Goal: Task Accomplishment & Management: Manage account settings

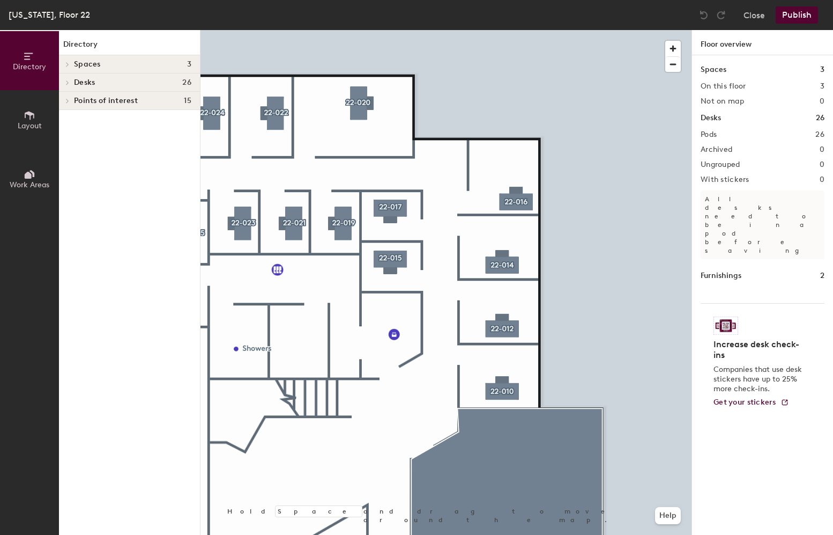
click at [509, 30] on div at bounding box center [446, 30] width 491 height 0
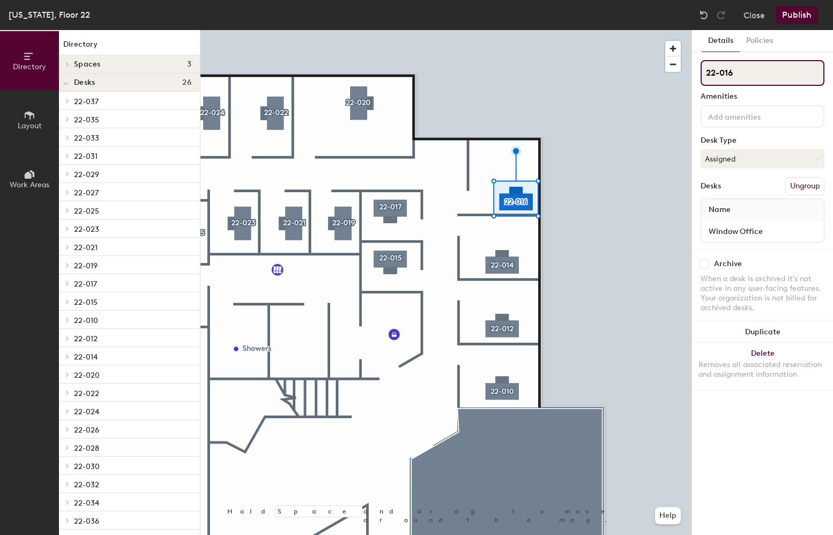
click at [733, 73] on input "22-016" at bounding box center [763, 73] width 124 height 26
click at [779, 77] on input "22-016" at bounding box center [763, 73] width 124 height 26
type input "22-018"
click at [764, 93] on div "22-018 Amenities Desk Type Assigned Desks Ungroup Name Window Office" at bounding box center [763, 154] width 124 height 189
click at [799, 18] on button "Publish" at bounding box center [797, 14] width 42 height 17
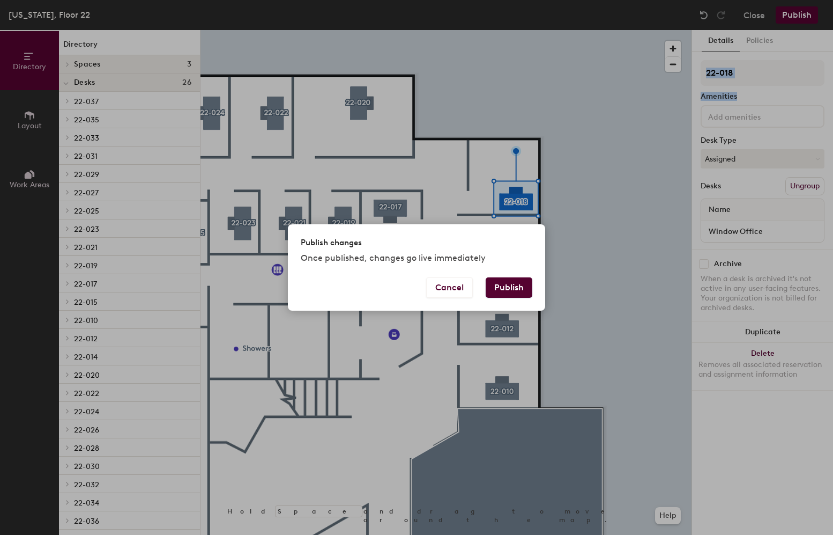
click at [518, 291] on button "Publish" at bounding box center [509, 287] width 47 height 20
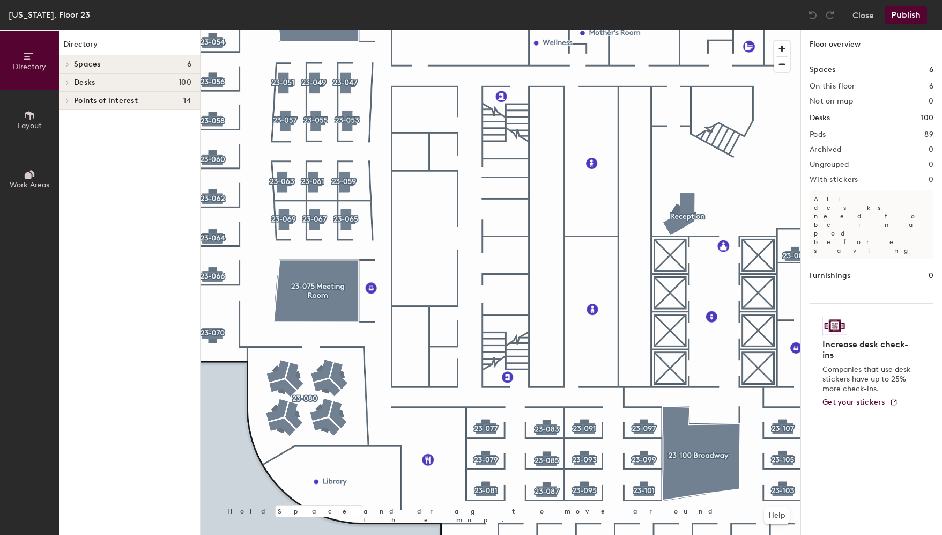
click at [104, 55] on h1 "Directory" at bounding box center [129, 47] width 141 height 17
click at [104, 57] on div "Spaces 6" at bounding box center [129, 64] width 141 height 18
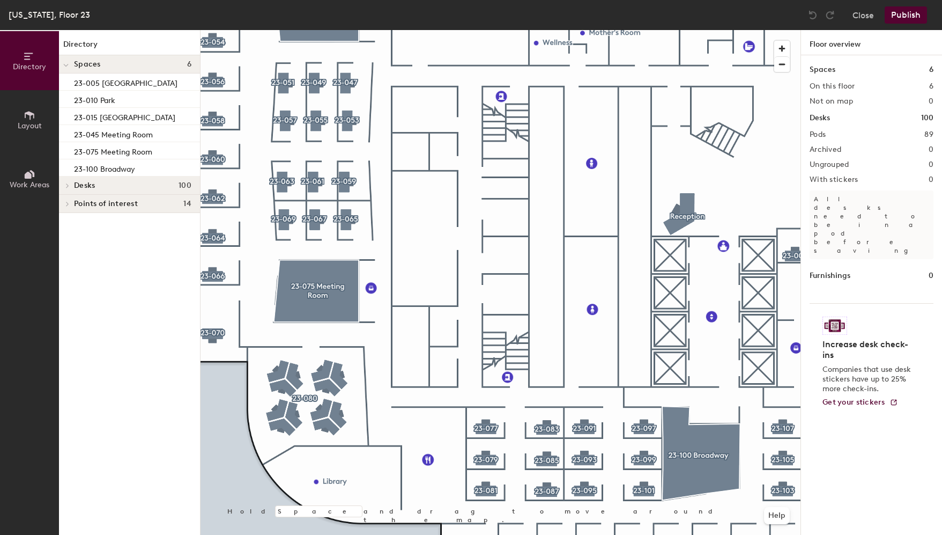
click at [104, 183] on h4 "Desks 100" at bounding box center [132, 185] width 117 height 9
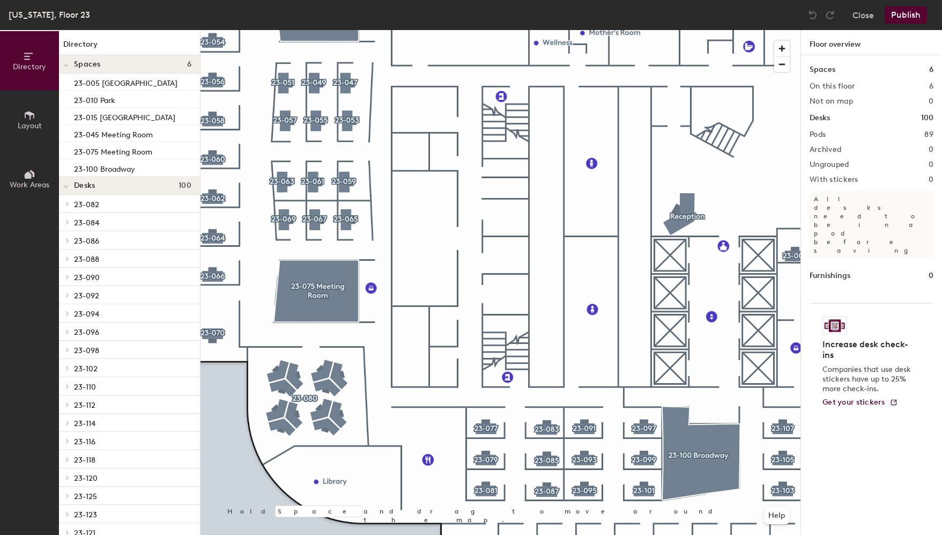
click at [107, 206] on p "23-082" at bounding box center [132, 204] width 117 height 14
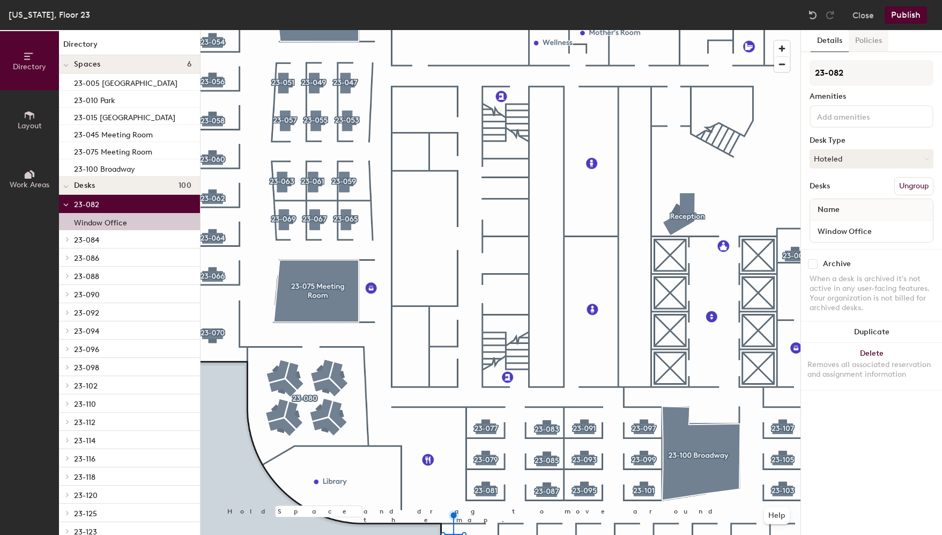
click at [861, 45] on button "Policies" at bounding box center [869, 41] width 40 height 22
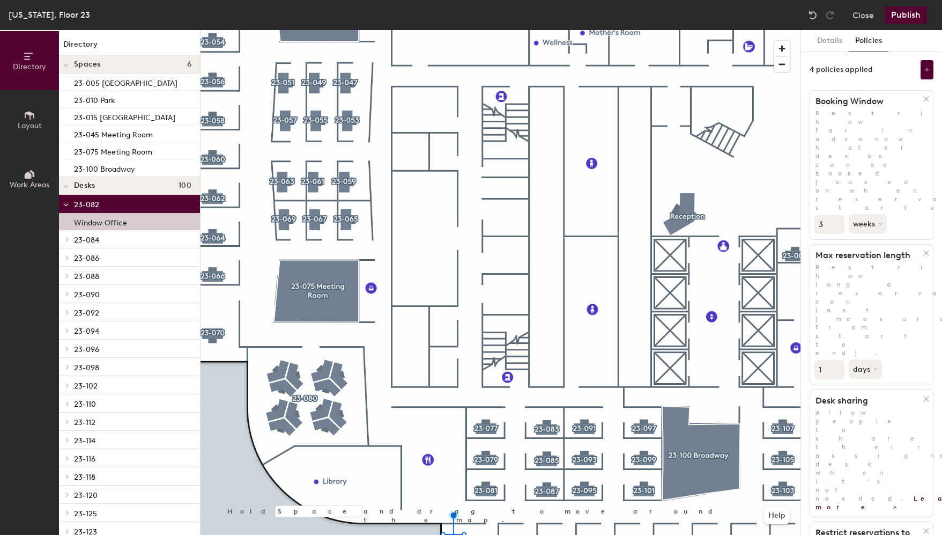
click at [855, 395] on h1 "Desk sharing" at bounding box center [866, 400] width 113 height 11
click at [877, 367] on icon at bounding box center [877, 369] width 4 height 4
click at [876, 367] on icon at bounding box center [877, 369] width 4 height 4
click at [883, 263] on p "Restrict how long a reservation can last (measured from start to end)." at bounding box center [871, 310] width 123 height 94
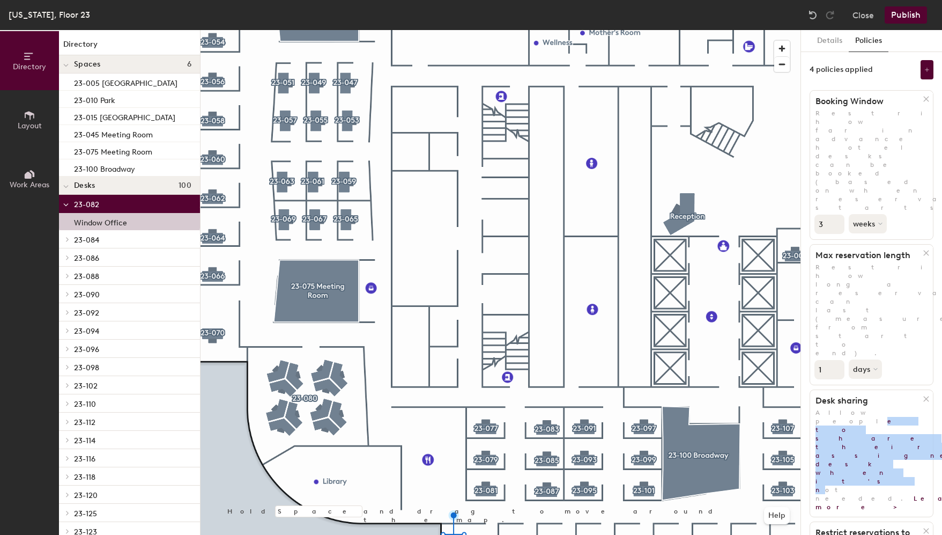
drag, startPoint x: 855, startPoint y: 261, endPoint x: 864, endPoint y: 264, distance: 9.9
click at [864, 409] on span "Allow people to share their assigned desk when it's not needed. Learn more >" at bounding box center [902, 460] width 173 height 102
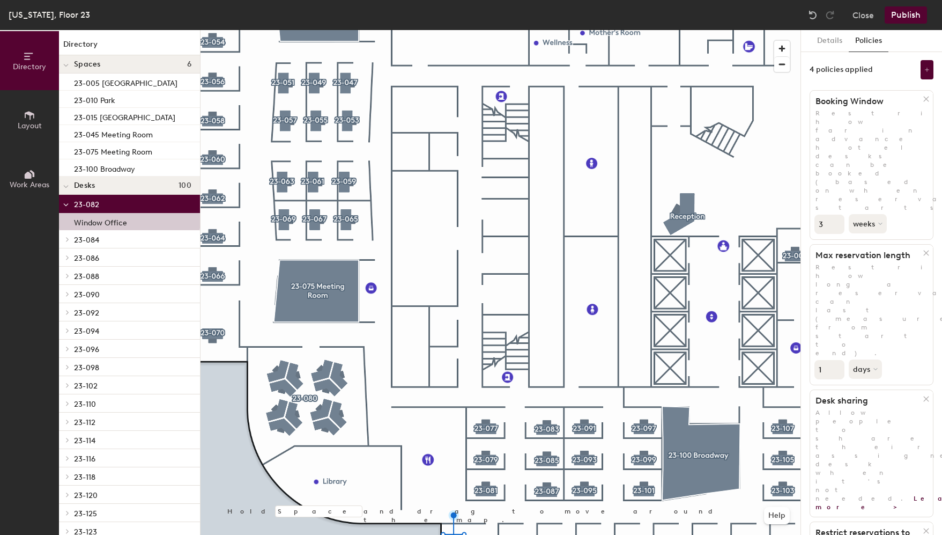
click at [33, 117] on icon at bounding box center [30, 115] width 12 height 12
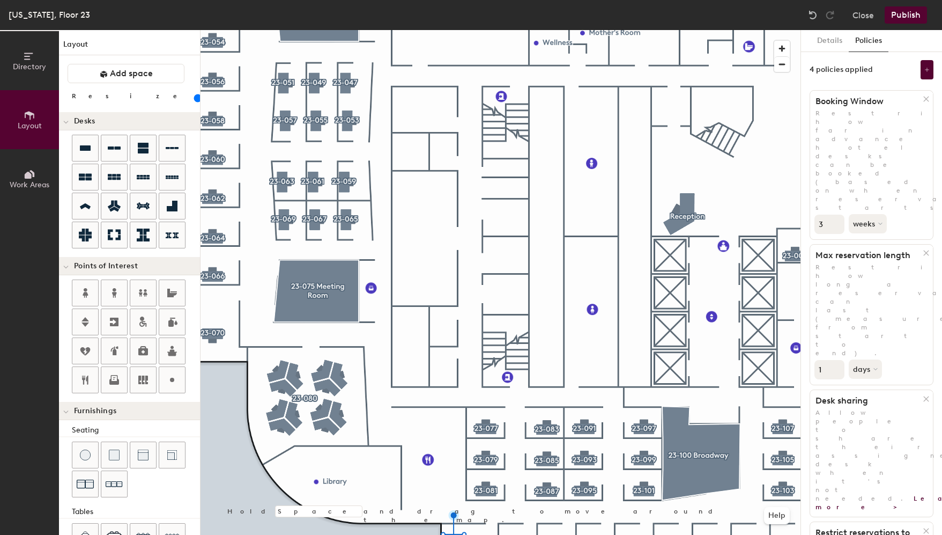
click at [27, 178] on icon at bounding box center [28, 175] width 7 height 7
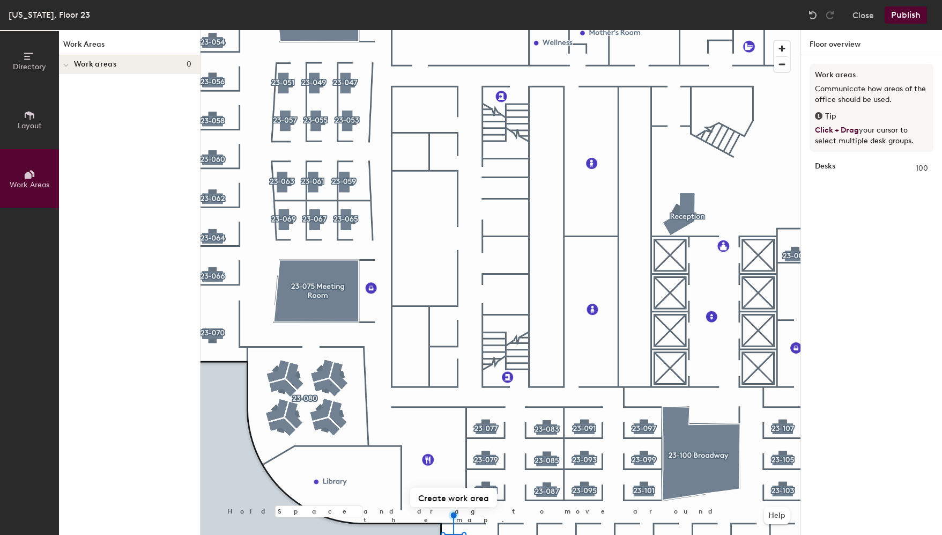
click at [27, 137] on button "Layout" at bounding box center [29, 119] width 59 height 59
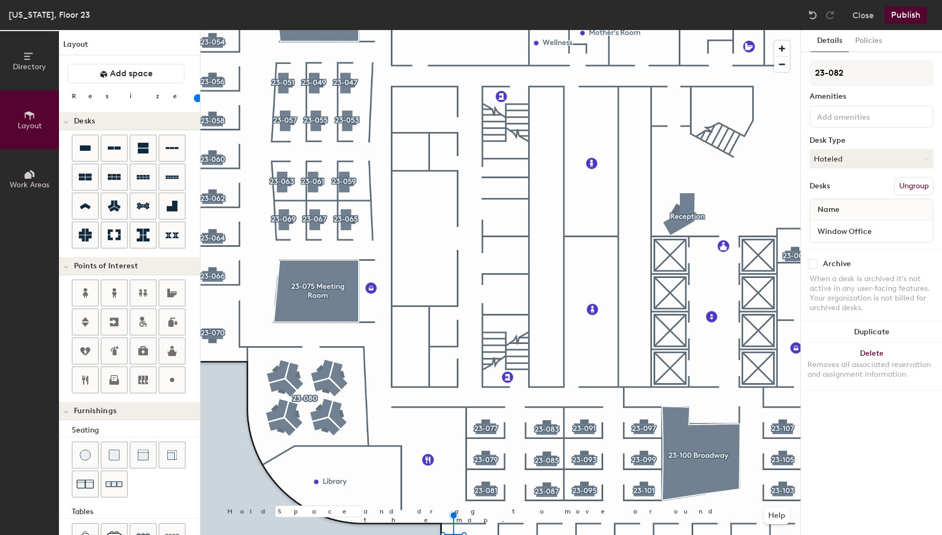
click at [28, 182] on span "Work Areas" at bounding box center [30, 184] width 40 height 9
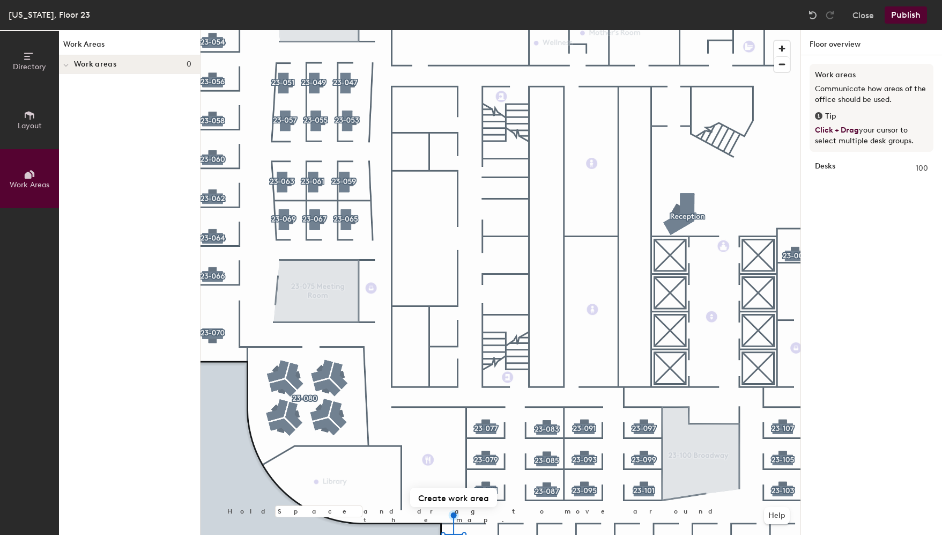
click at [33, 67] on span "Directory" at bounding box center [29, 66] width 33 height 9
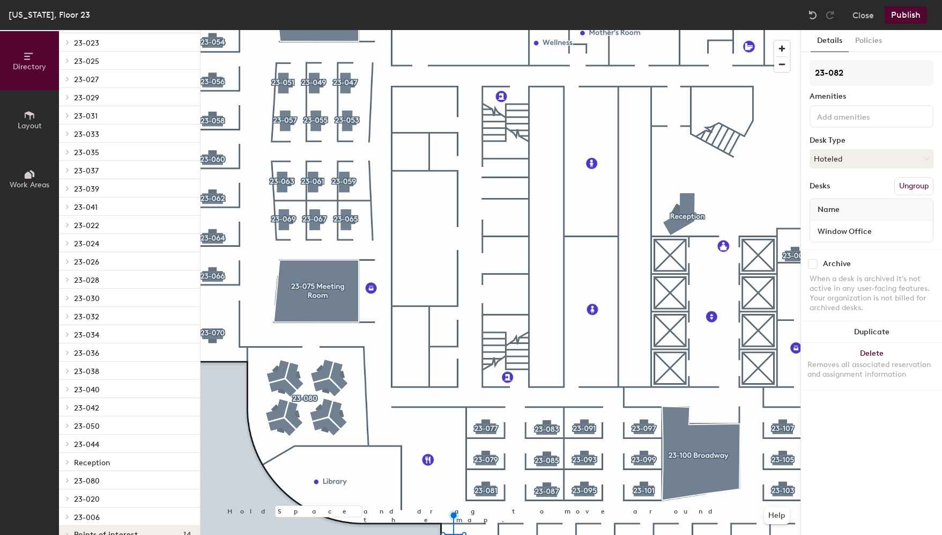
scroll to position [1224, 0]
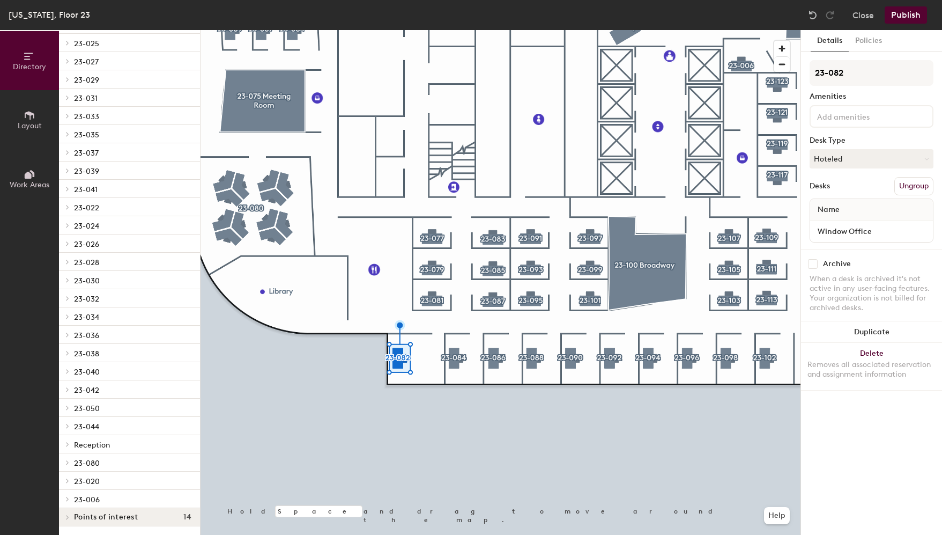
click at [459, 534] on html "Skip navigation Schedule Office People Analytics Services Manage KJ New York, F…" at bounding box center [471, 267] width 942 height 535
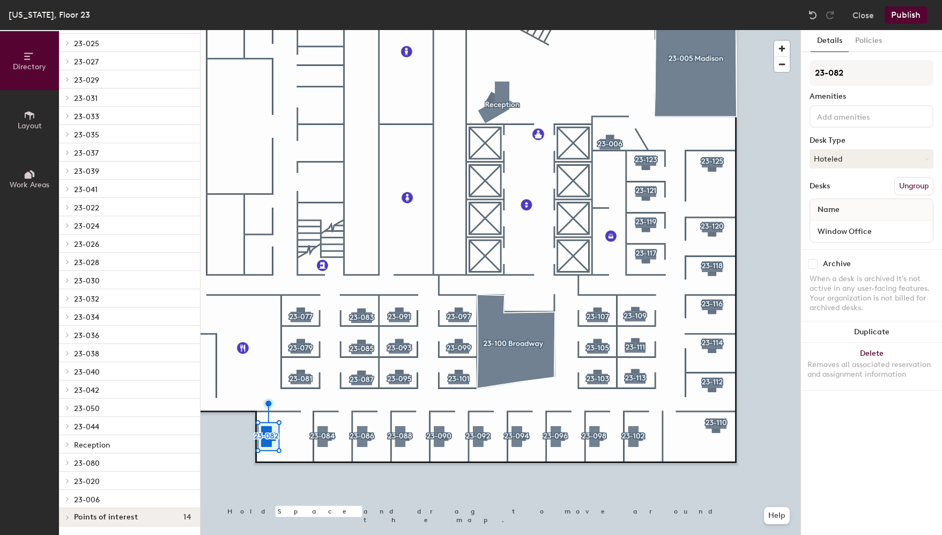
drag, startPoint x: 846, startPoint y: 102, endPoint x: 846, endPoint y: 109, distance: 7.0
click at [846, 103] on div "23-082 Amenities Desk Type Hoteled Desks Ungroup Name Window Office" at bounding box center [872, 154] width 124 height 189
click at [849, 120] on input at bounding box center [863, 115] width 97 height 13
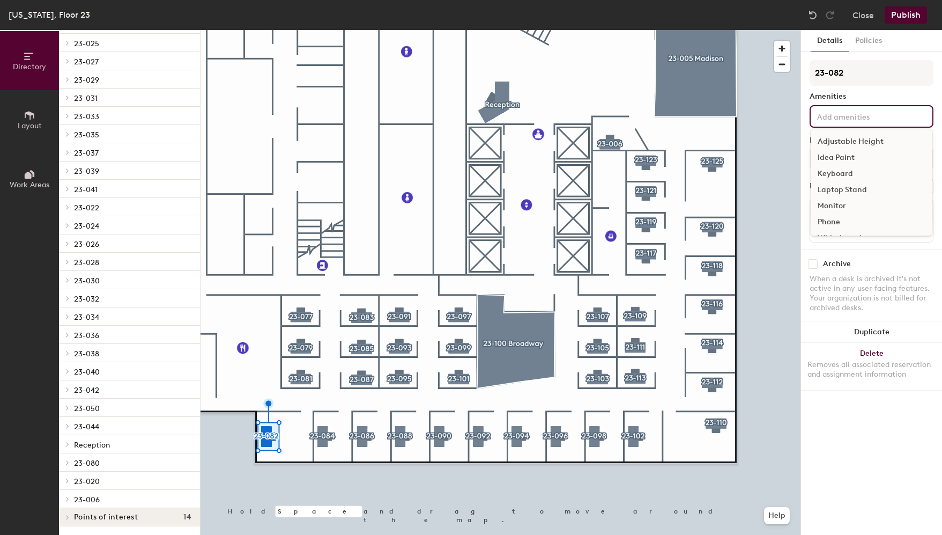
click at [869, 100] on div "Amenities" at bounding box center [872, 96] width 124 height 9
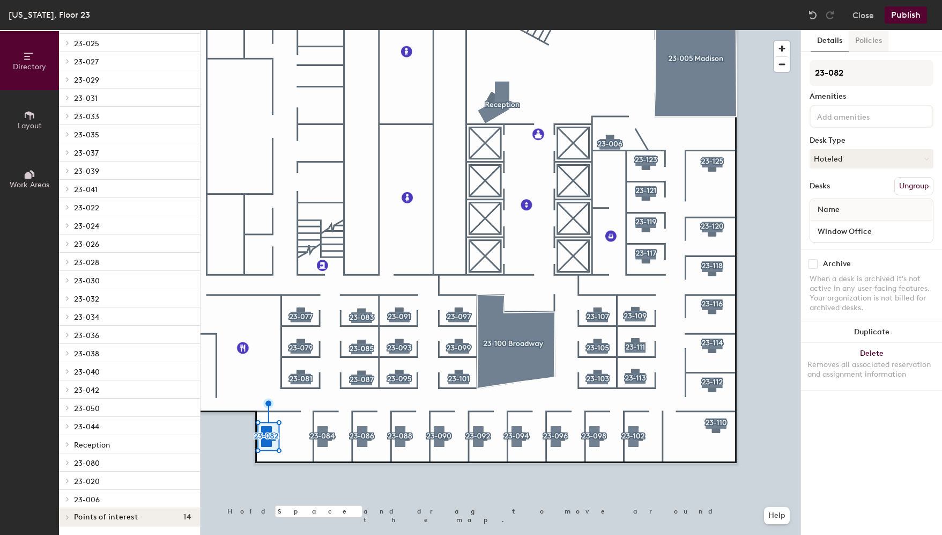
click at [864, 42] on button "Policies" at bounding box center [869, 41] width 40 height 22
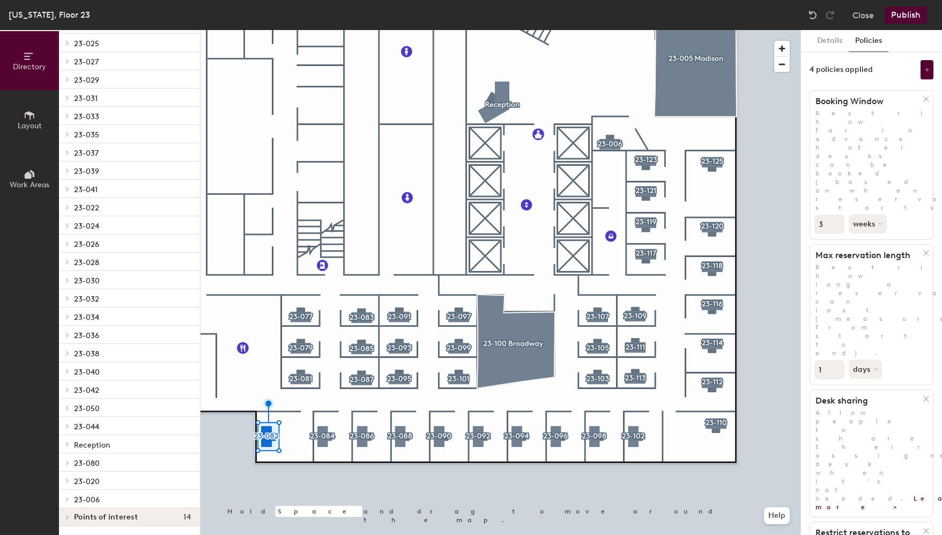
click at [887, 69] on div "4 policies applied" at bounding box center [872, 69] width 124 height 19
click at [923, 64] on button at bounding box center [927, 69] width 13 height 19
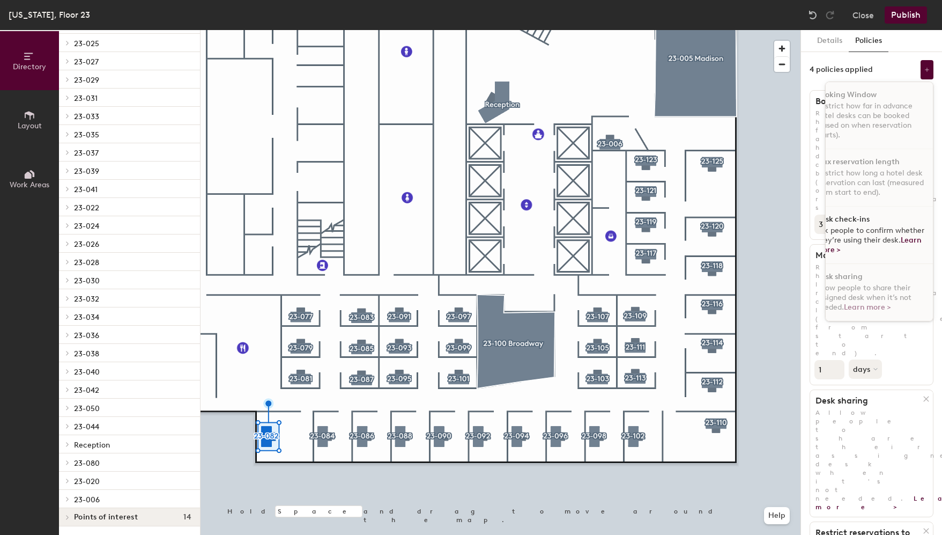
scroll to position [6, 0]
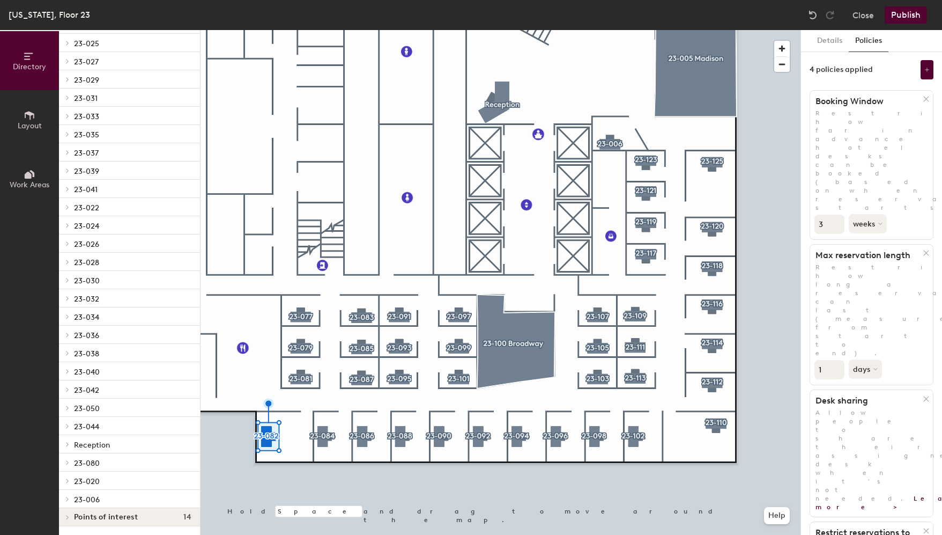
click at [885, 366] on div "Details Policies 4 policies applied Booking Window Restrict how far in advance …" at bounding box center [871, 282] width 141 height 505
click at [867, 12] on button "Close" at bounding box center [863, 14] width 21 height 17
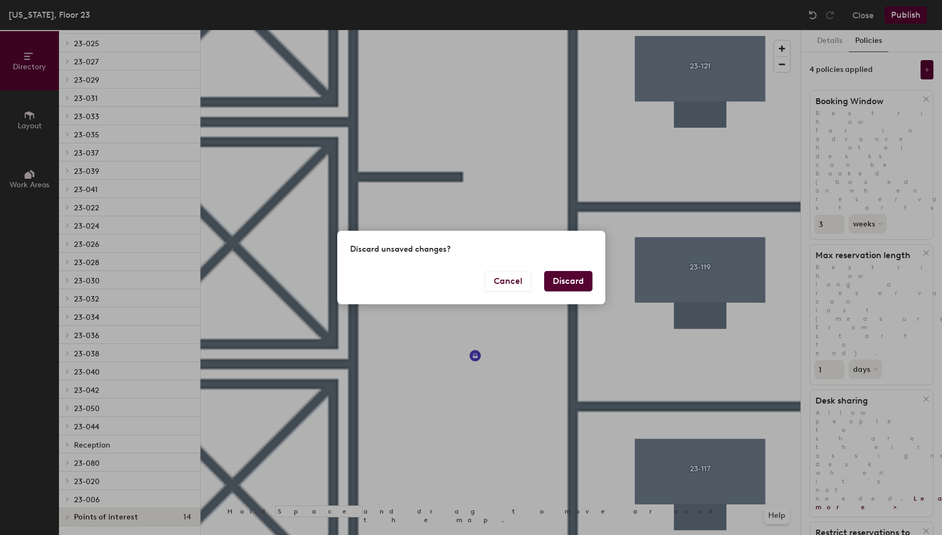
click at [578, 285] on button "Discard" at bounding box center [568, 281] width 48 height 20
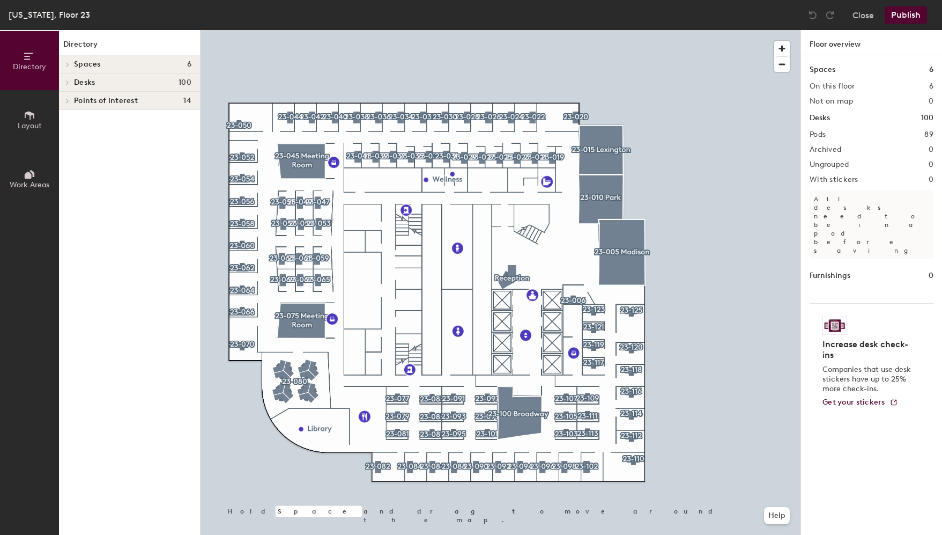
click at [100, 66] on h4 "Spaces 6" at bounding box center [132, 64] width 117 height 9
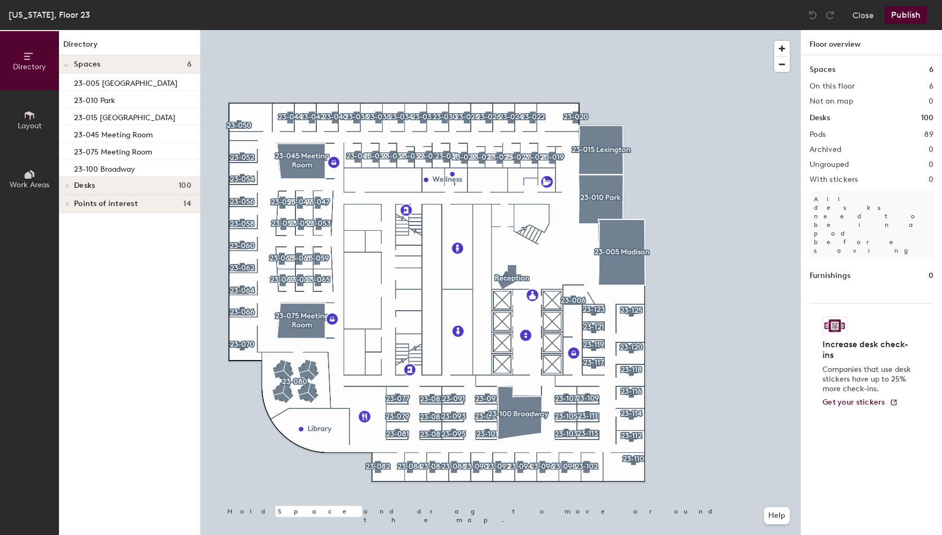
click at [114, 187] on h4 "Desks 100" at bounding box center [132, 185] width 117 height 9
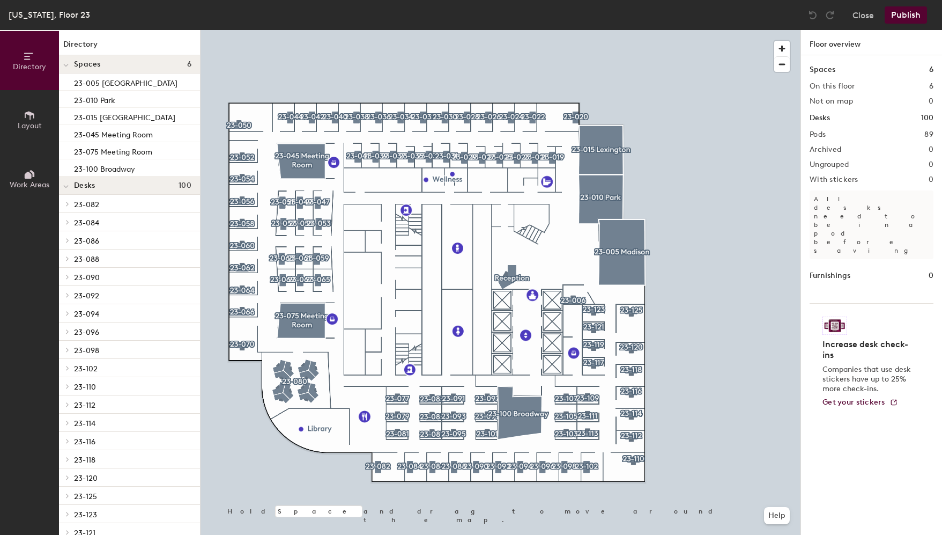
click at [94, 64] on span "Spaces" at bounding box center [87, 64] width 27 height 9
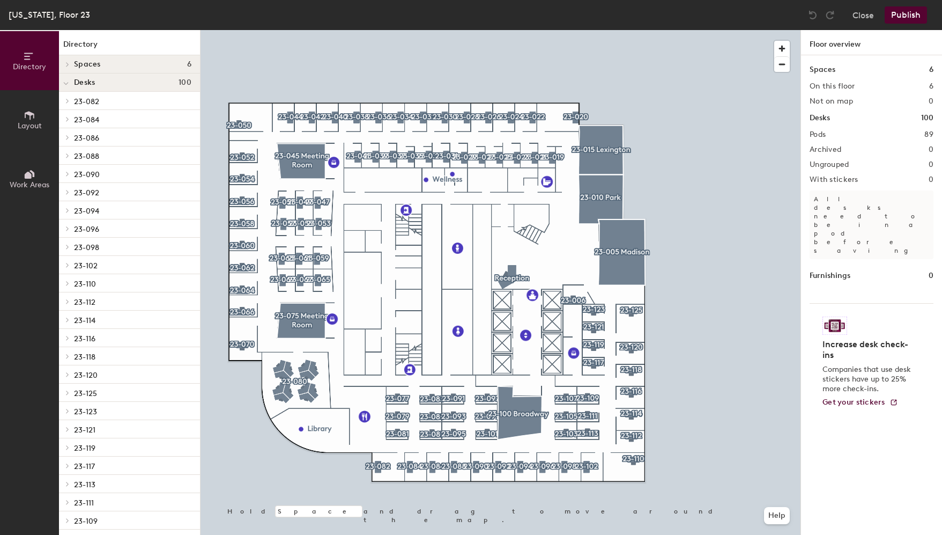
click at [93, 99] on span "23-082" at bounding box center [86, 101] width 25 height 9
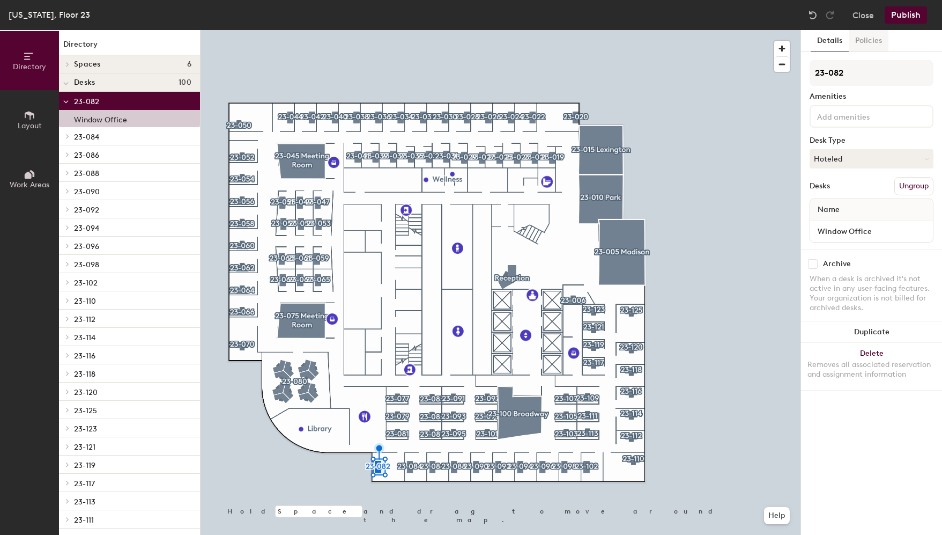
click at [876, 44] on button "Policies" at bounding box center [869, 41] width 40 height 22
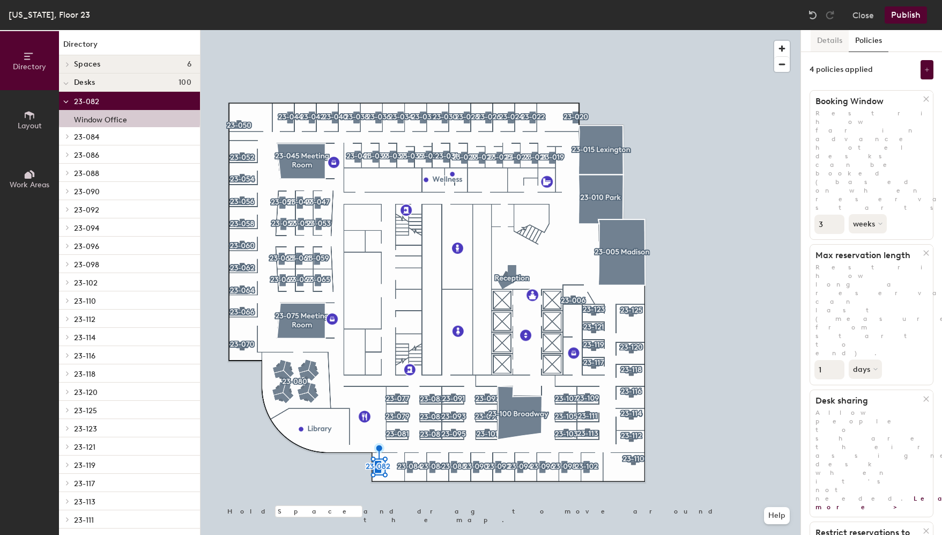
click at [833, 38] on button "Details" at bounding box center [830, 41] width 38 height 22
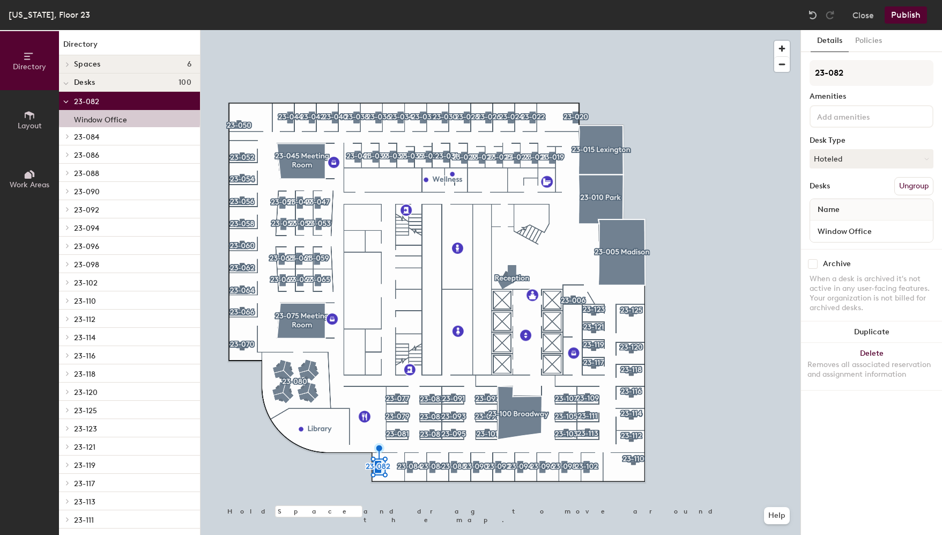
click at [839, 111] on input at bounding box center [863, 115] width 97 height 13
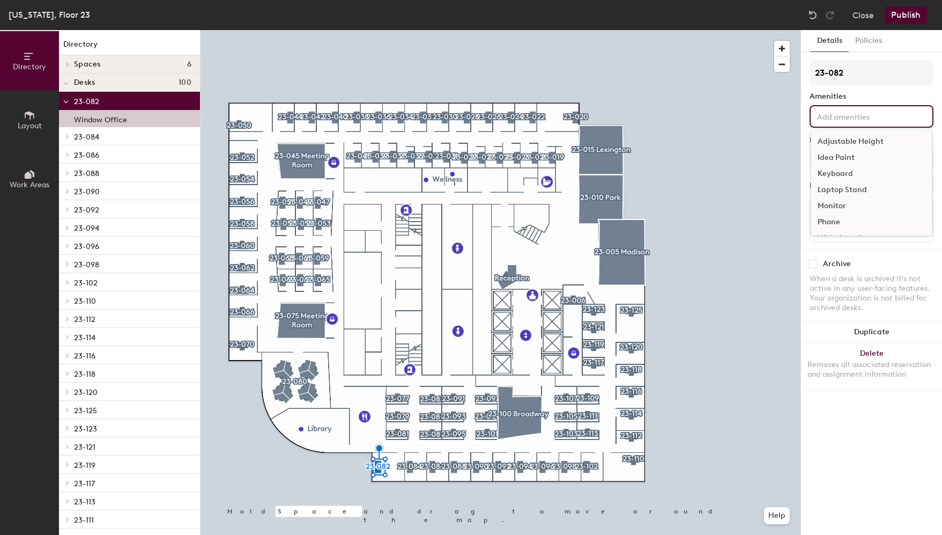
click at [846, 101] on div "23-082 Amenities Adjustable Height Idea Paint Keyboard Laptop Stand Monitor Pho…" at bounding box center [872, 154] width 124 height 189
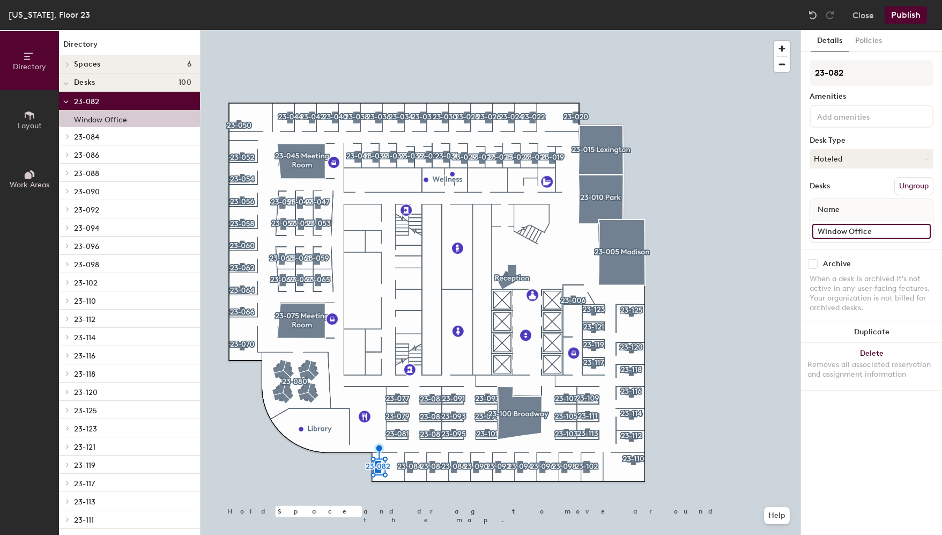
click at [926, 231] on input "Window Office" at bounding box center [871, 231] width 119 height 15
click at [869, 231] on input "Window Office" at bounding box center [871, 231] width 119 height 15
click at [880, 256] on div "Archive When a desk is archived it's not active in any user-facing features. Yo…" at bounding box center [871, 287] width 141 height 77
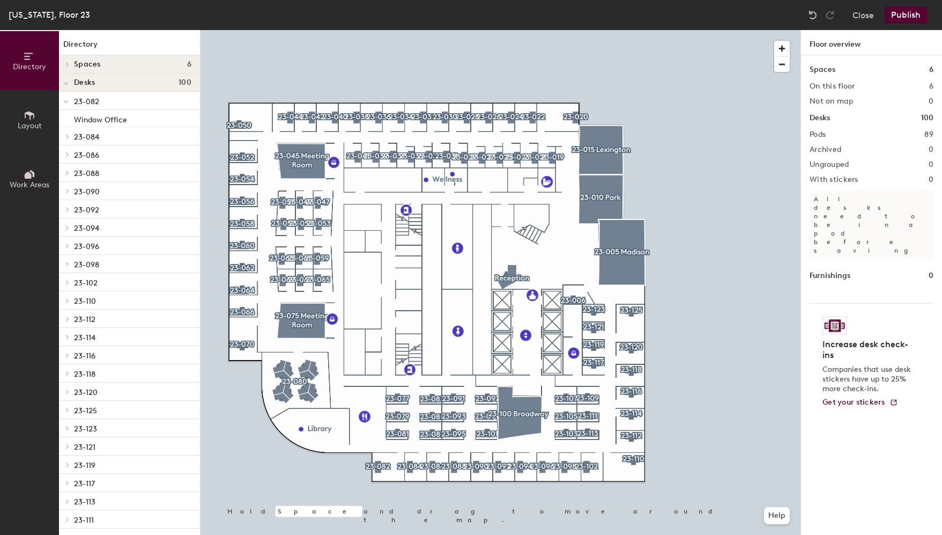
click at [99, 100] on span "23-082" at bounding box center [86, 101] width 25 height 9
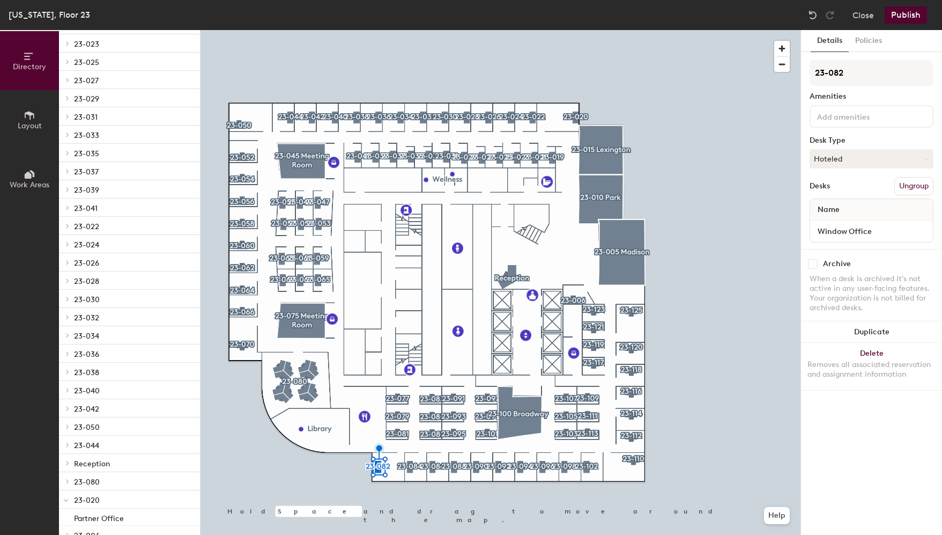
scroll to position [1241, 0]
click at [105, 463] on p "23-020" at bounding box center [132, 463] width 117 height 14
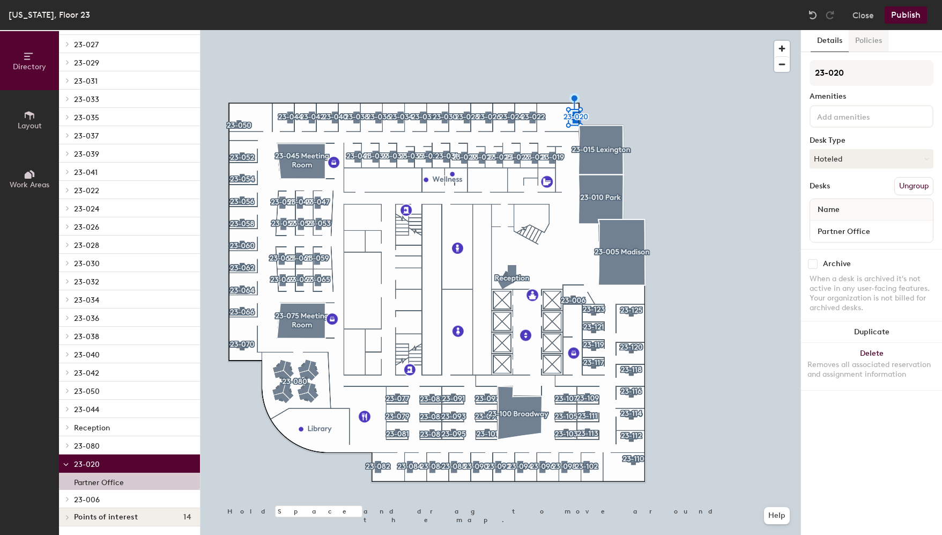
click at [871, 40] on button "Policies" at bounding box center [869, 41] width 40 height 22
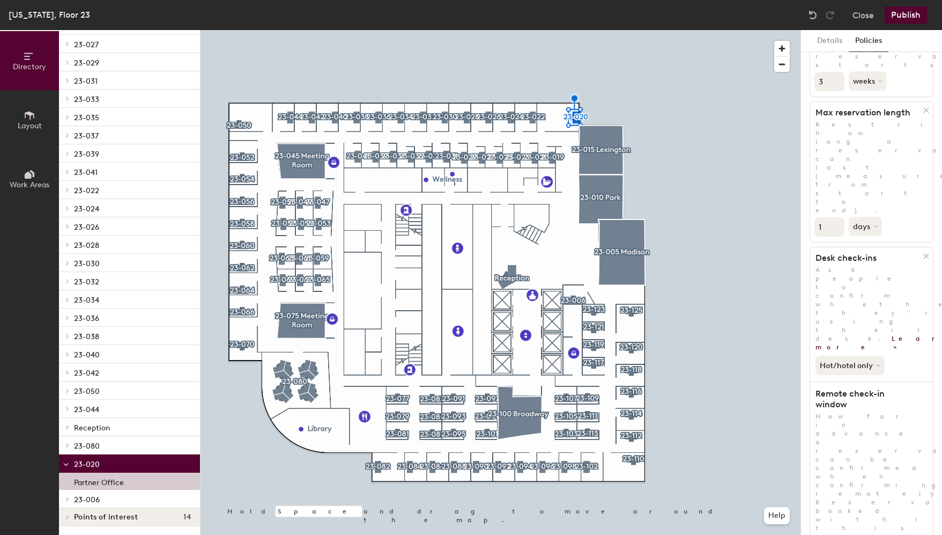
scroll to position [145, 0]
drag, startPoint x: 850, startPoint y: 319, endPoint x: 845, endPoint y: 327, distance: 9.8
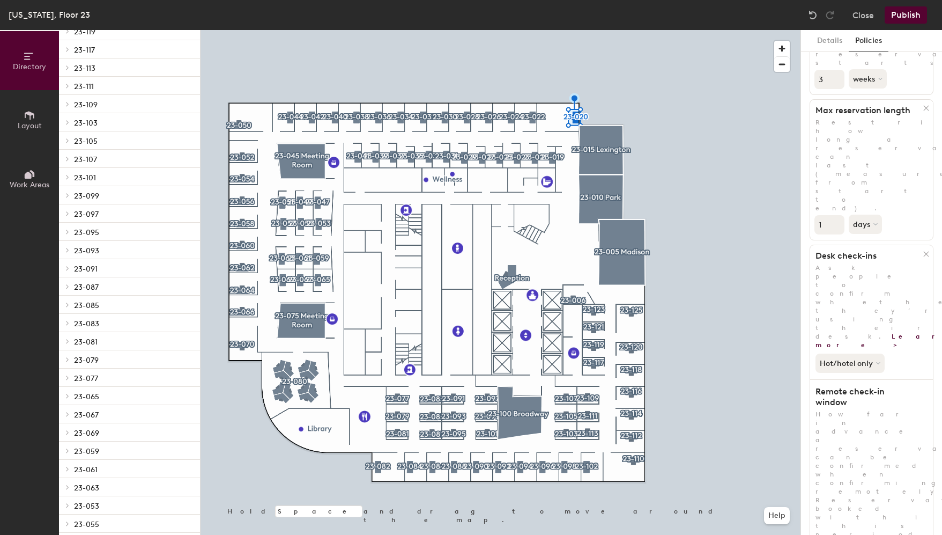
scroll to position [644, 0]
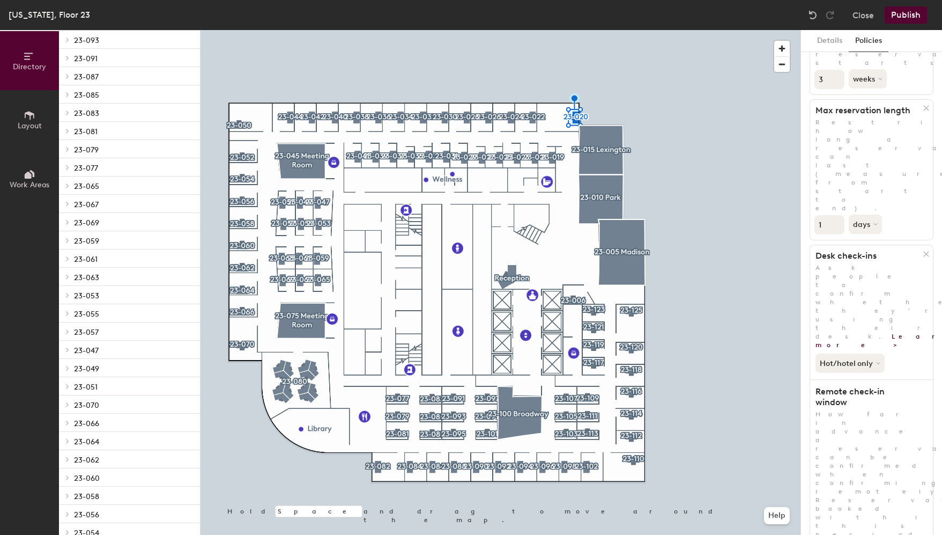
click at [85, 164] on span "23-077" at bounding box center [86, 168] width 24 height 9
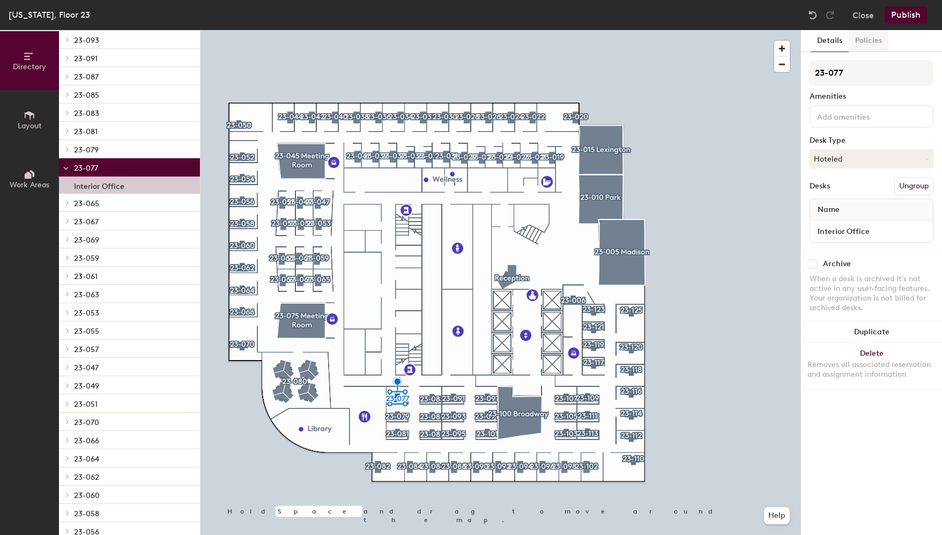
click at [884, 50] on button "Policies" at bounding box center [869, 41] width 40 height 22
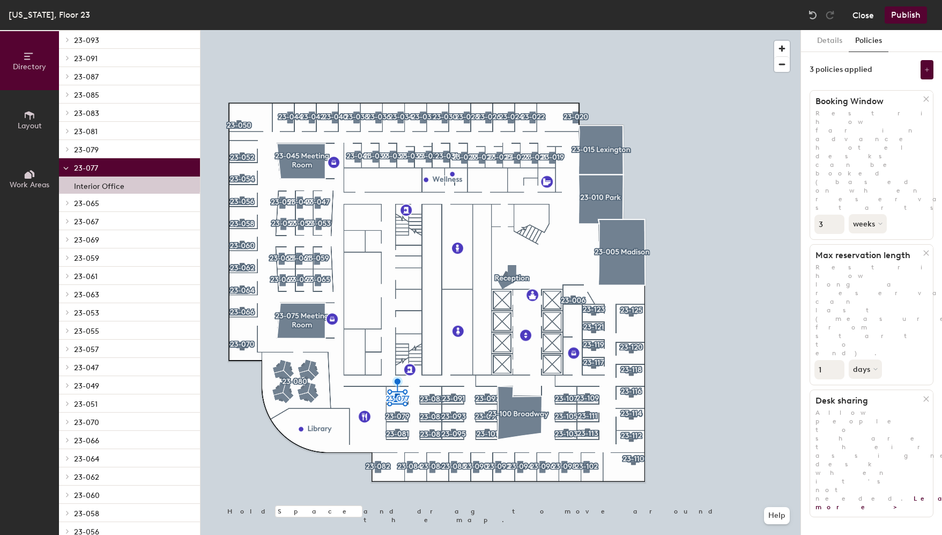
click at [873, 16] on button "Close" at bounding box center [863, 14] width 21 height 17
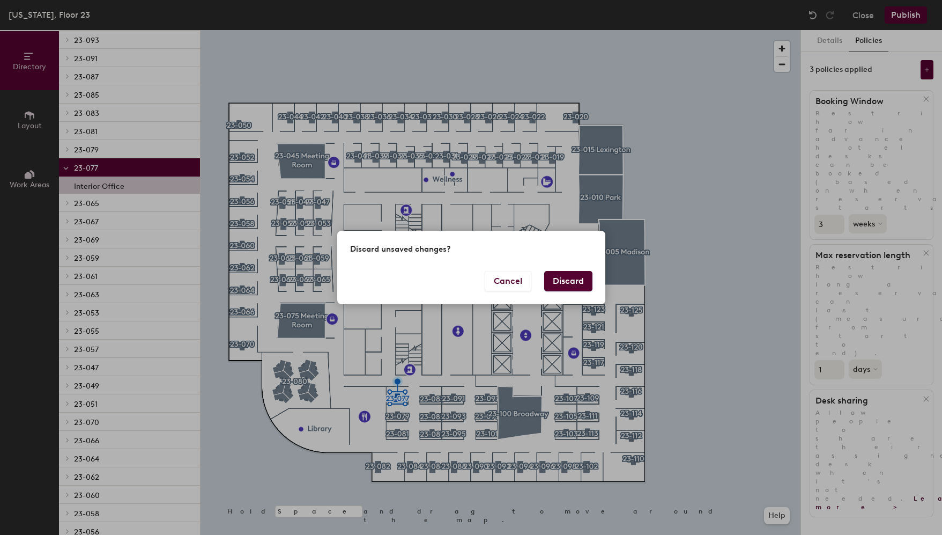
click at [582, 281] on button "Discard" at bounding box center [568, 281] width 48 height 20
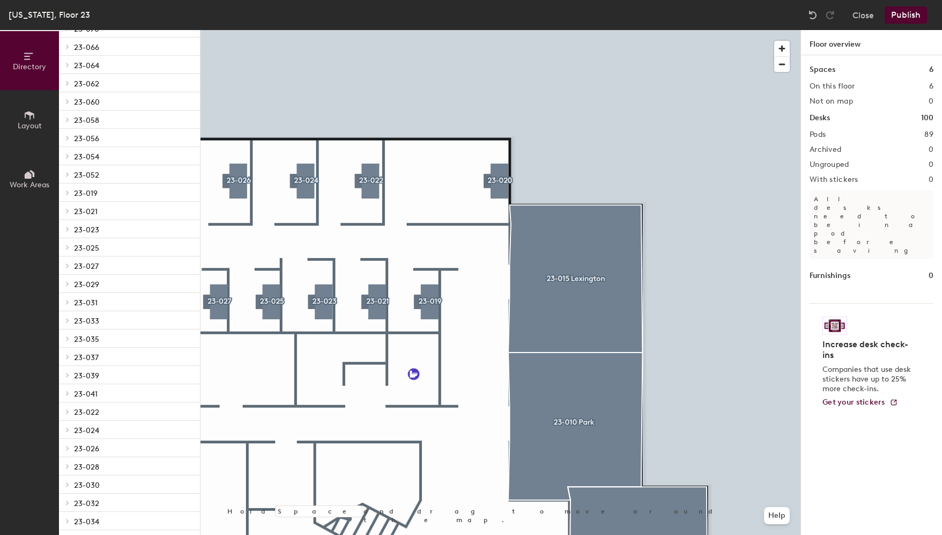
scroll to position [1224, 0]
click at [104, 461] on p "23-020" at bounding box center [132, 463] width 117 height 14
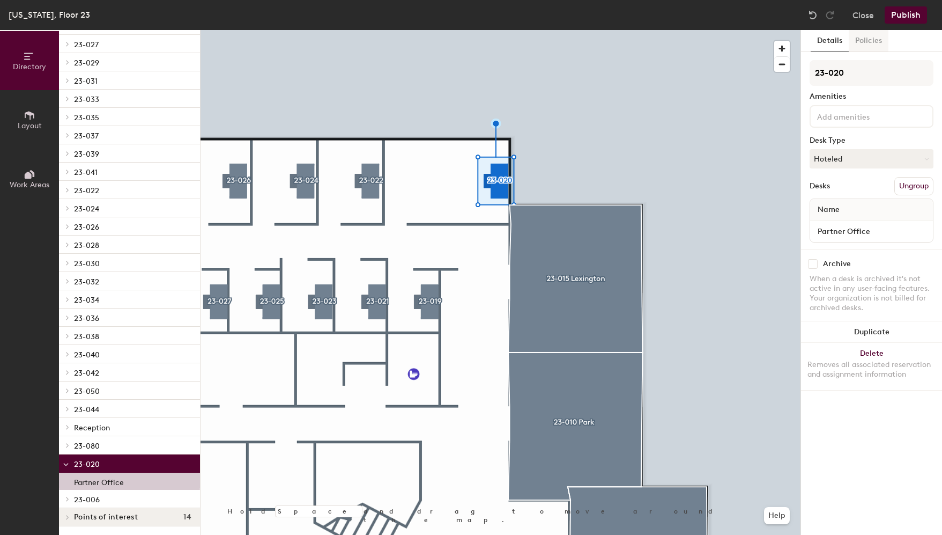
click at [869, 49] on button "Policies" at bounding box center [869, 41] width 40 height 22
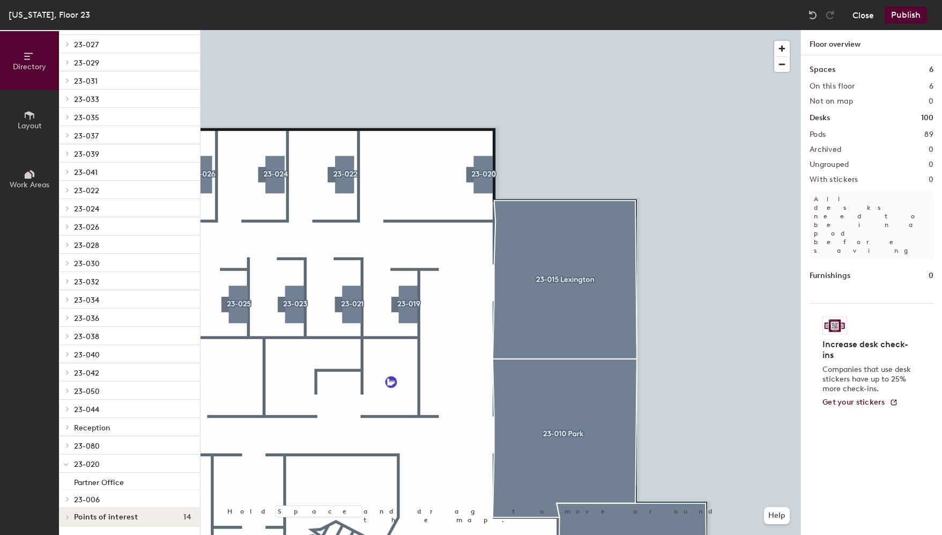
click at [862, 18] on button "Close" at bounding box center [863, 14] width 21 height 17
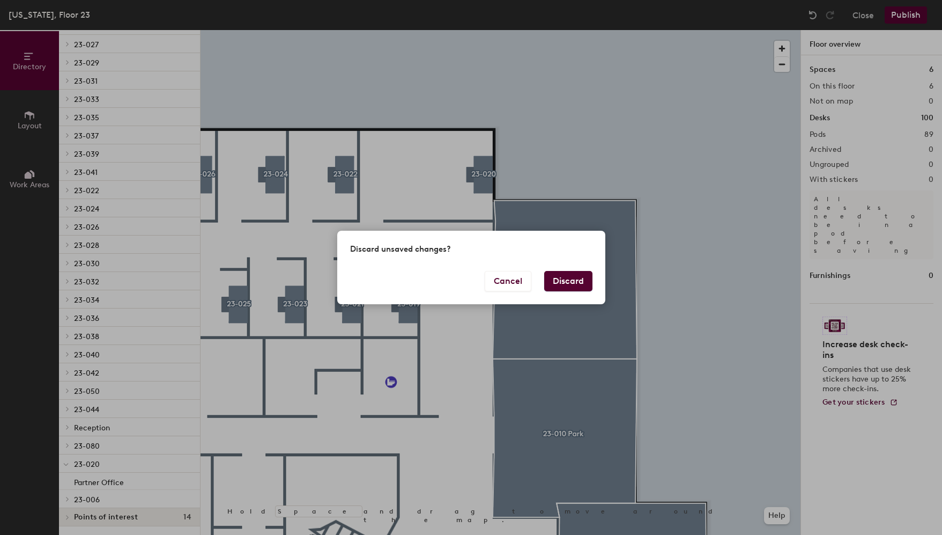
click at [572, 275] on button "Discard" at bounding box center [568, 281] width 48 height 20
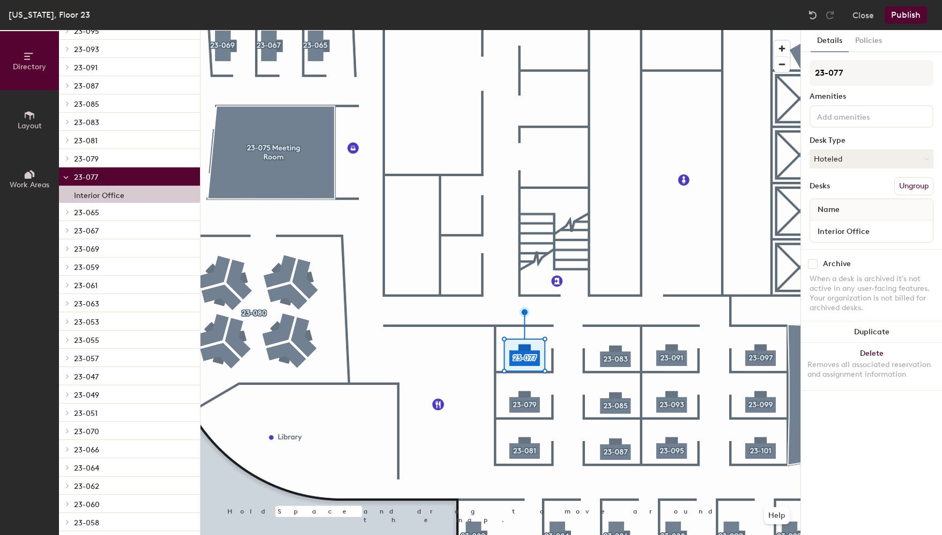
scroll to position [616, 0]
click at [70, 196] on div "Interior Office" at bounding box center [129, 195] width 141 height 17
click at [70, 180] on div at bounding box center [66, 177] width 14 height 18
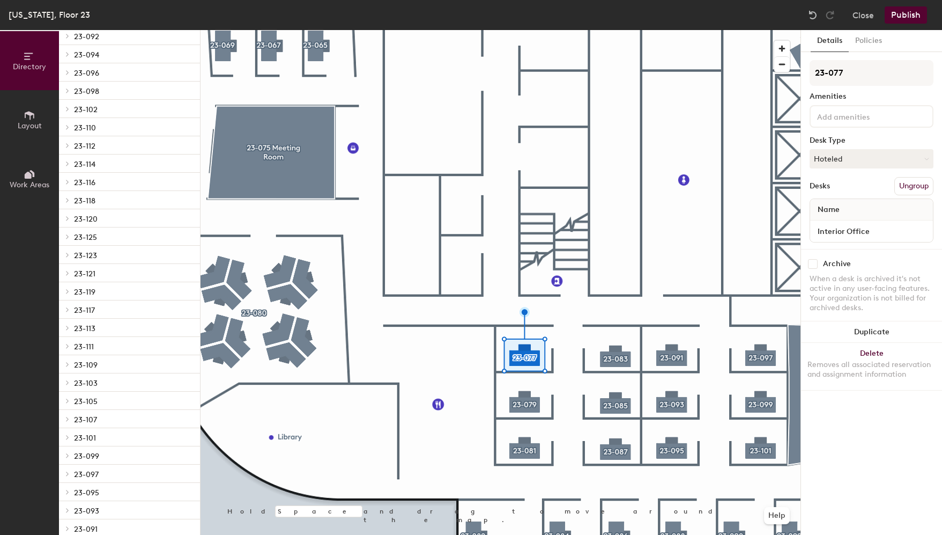
scroll to position [0, 0]
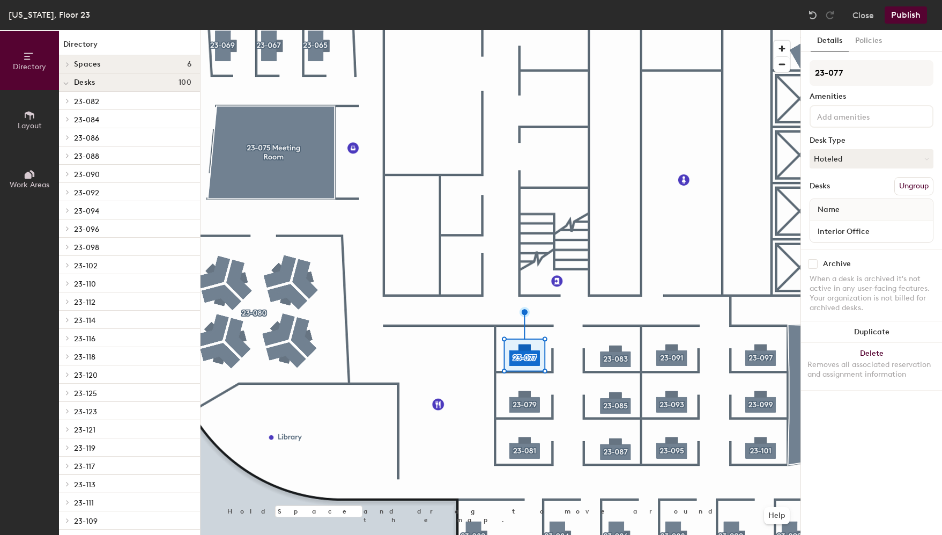
click at [68, 87] on span at bounding box center [65, 83] width 5 height 9
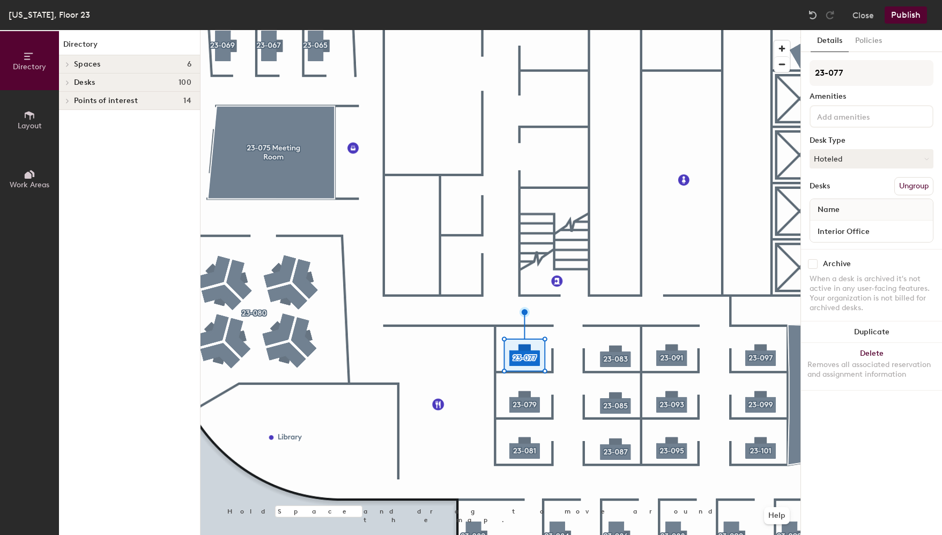
click at [71, 97] on div at bounding box center [66, 101] width 14 height 18
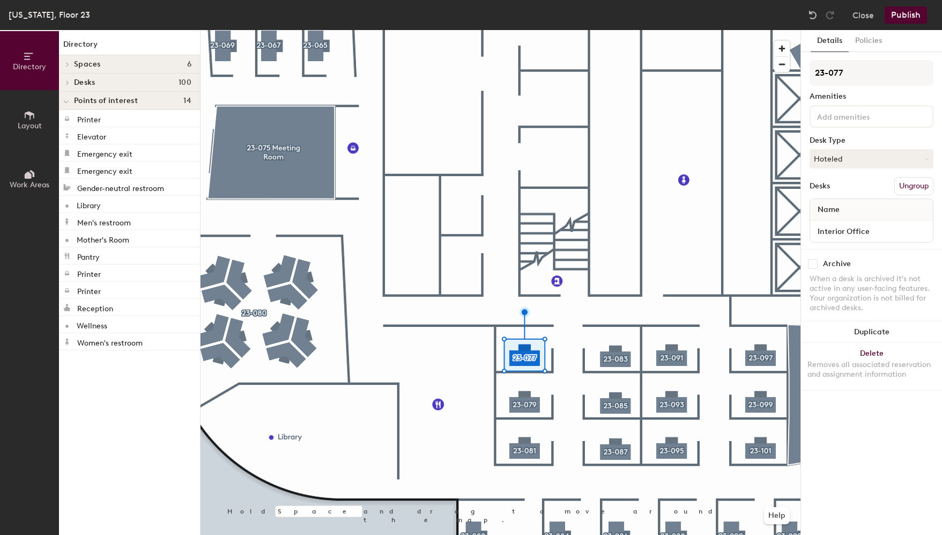
click at [71, 98] on div at bounding box center [66, 101] width 14 height 18
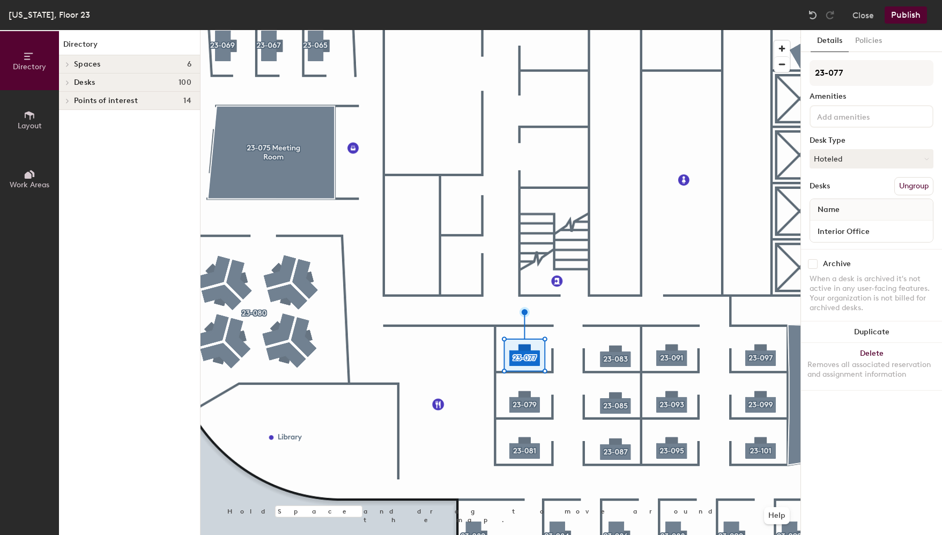
click at [42, 111] on button "Layout" at bounding box center [29, 119] width 59 height 59
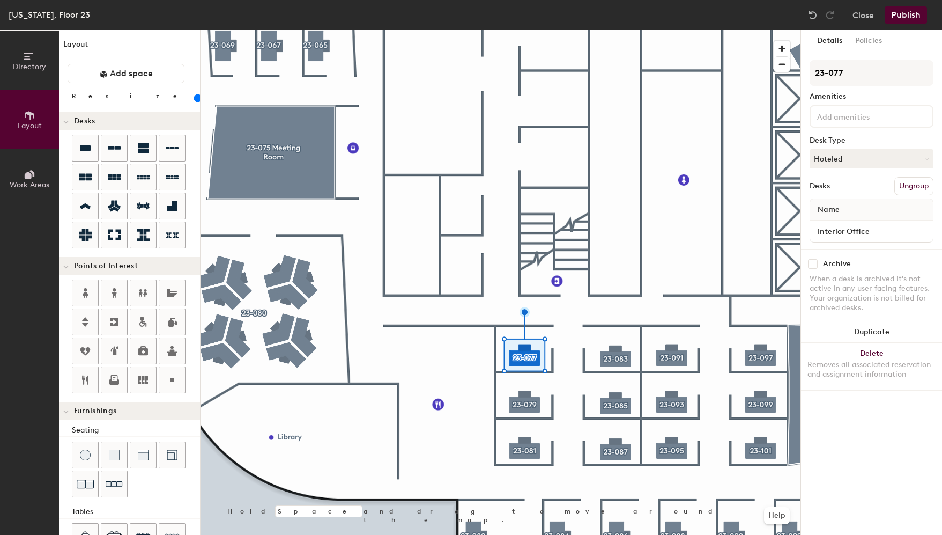
click at [32, 68] on span "Directory" at bounding box center [29, 66] width 33 height 9
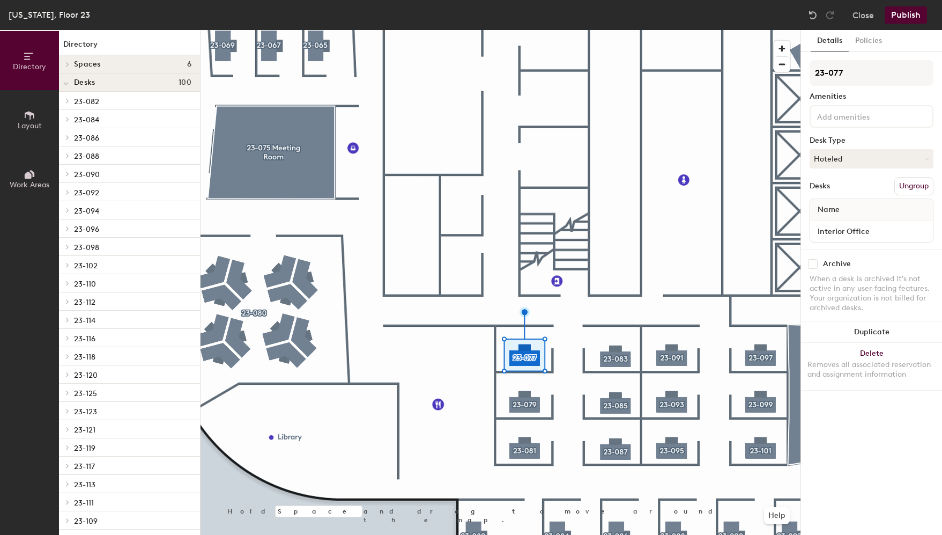
click at [66, 78] on div at bounding box center [65, 84] width 5 height 12
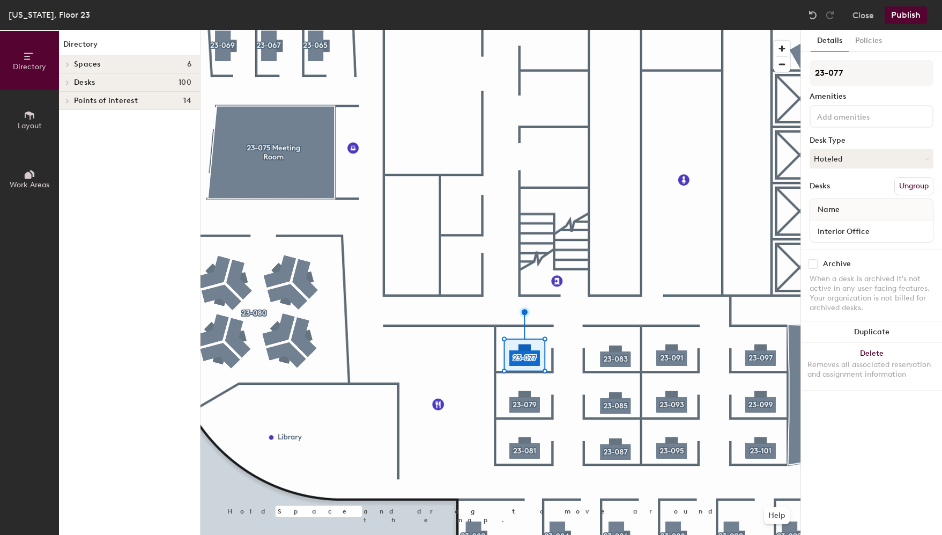
click at [70, 82] on span at bounding box center [66, 82] width 9 height 5
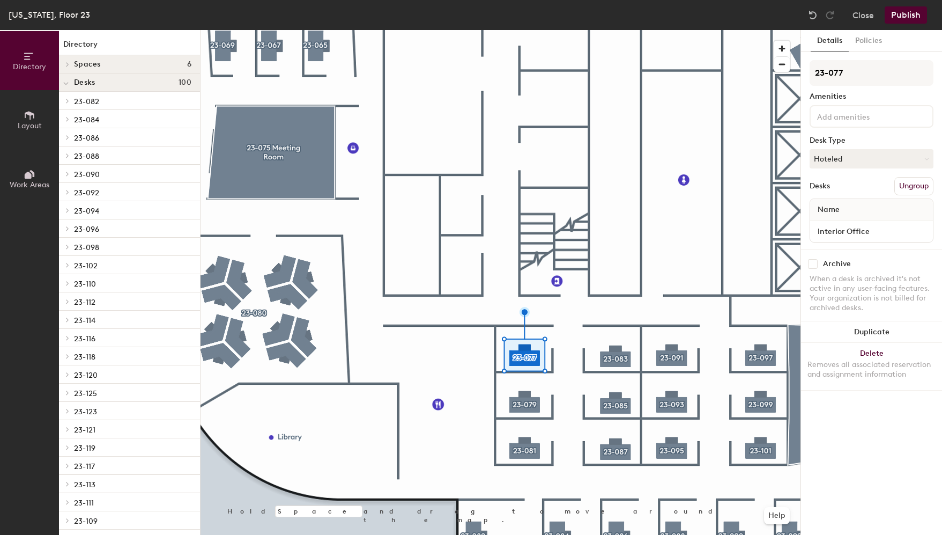
click at [73, 62] on div "Spaces 6" at bounding box center [129, 64] width 141 height 18
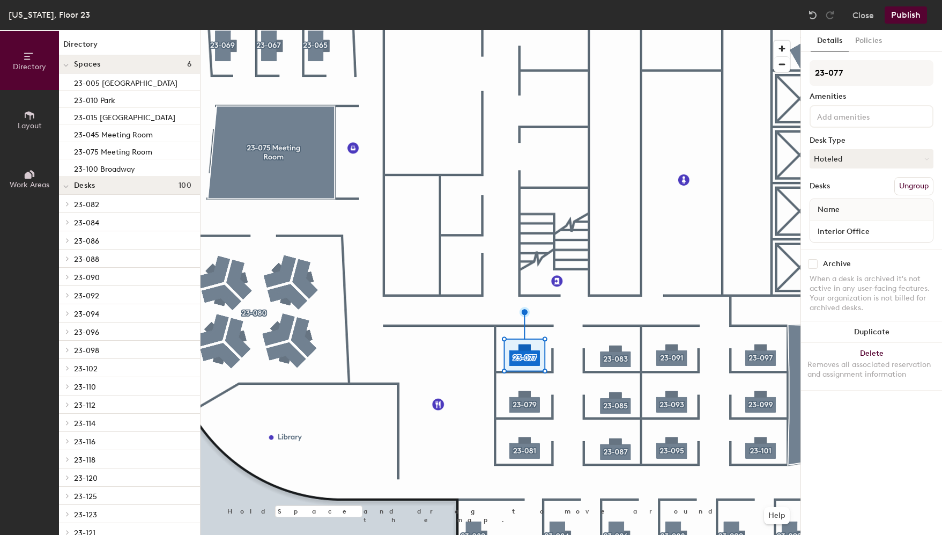
click at [70, 63] on div at bounding box center [66, 64] width 14 height 18
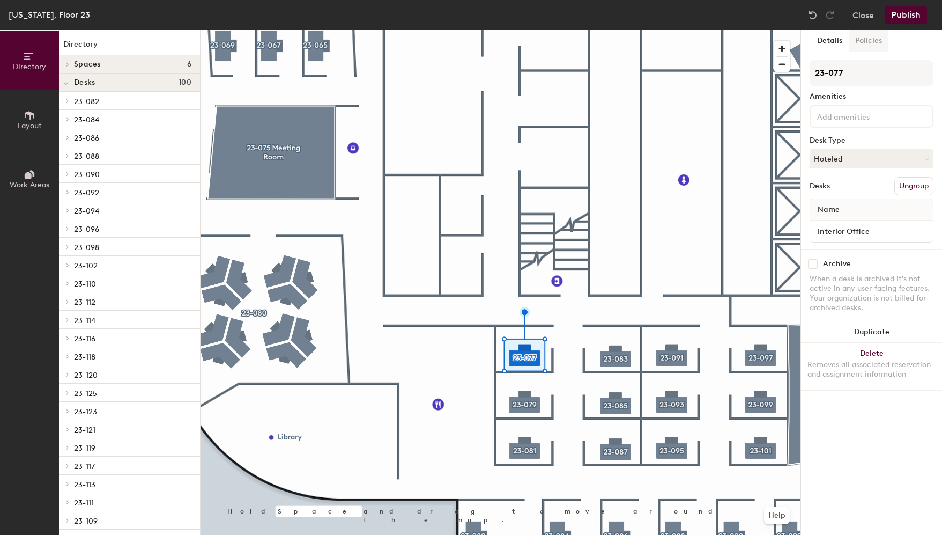
click at [874, 43] on button "Policies" at bounding box center [869, 41] width 40 height 22
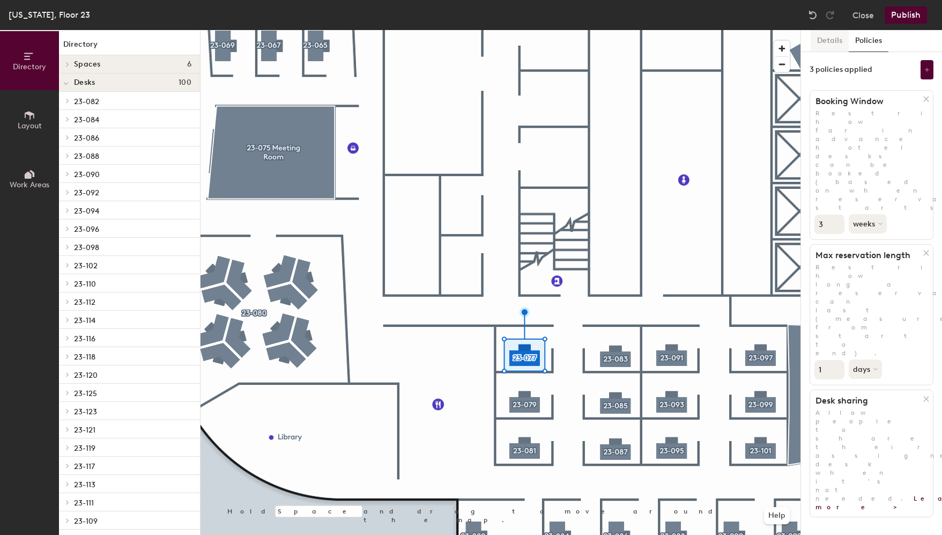
click at [845, 39] on button "Details" at bounding box center [830, 41] width 38 height 22
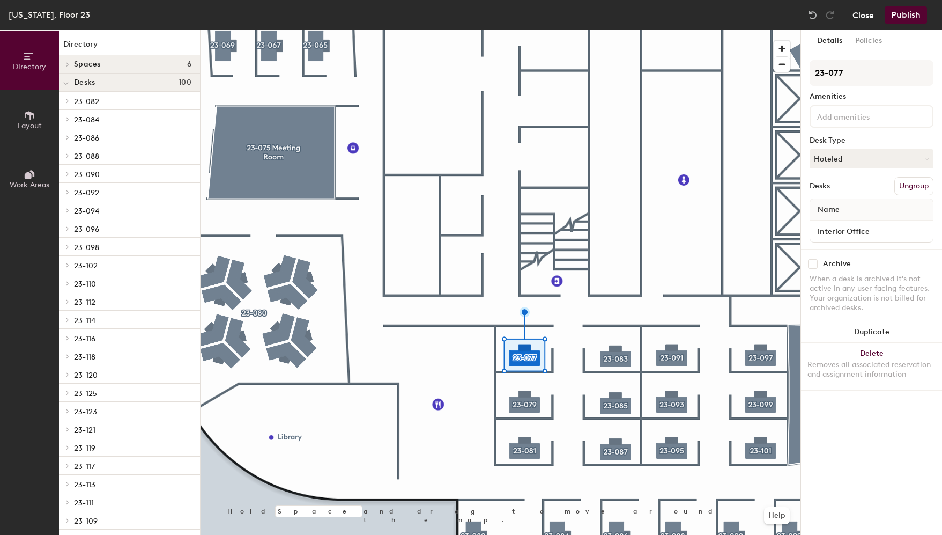
click at [861, 13] on button "Close" at bounding box center [863, 14] width 21 height 17
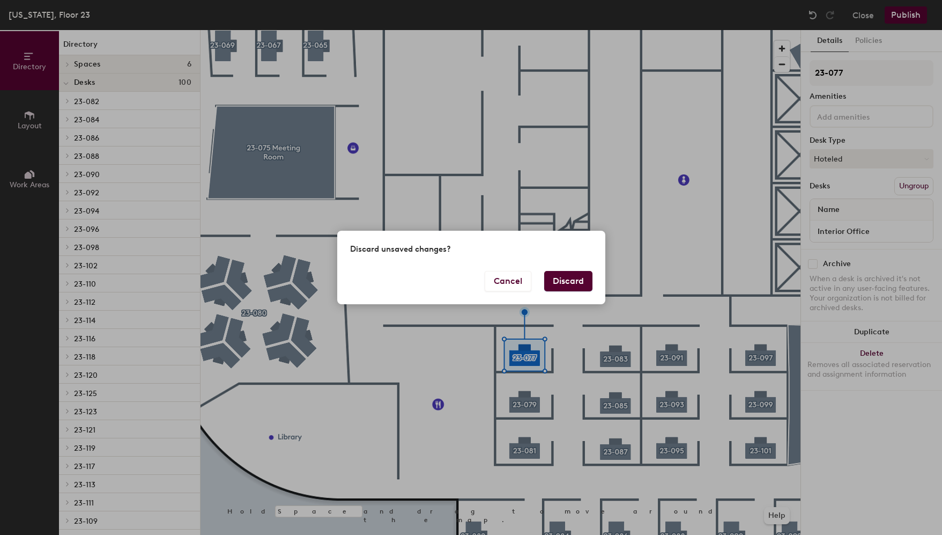
click at [571, 282] on button "Discard" at bounding box center [568, 281] width 48 height 20
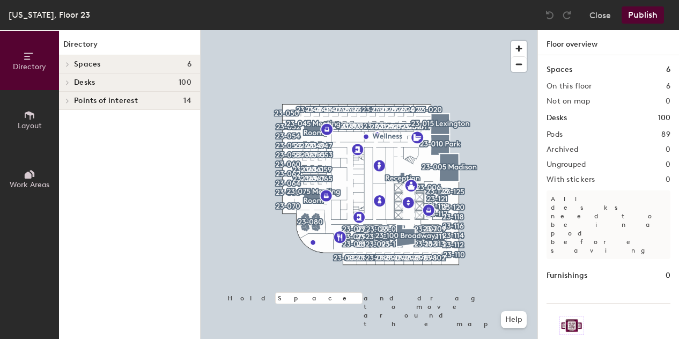
click at [108, 67] on h4 "Spaces 6" at bounding box center [132, 64] width 117 height 9
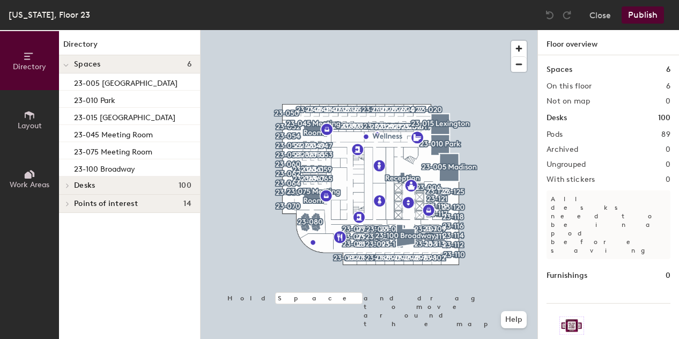
click at [92, 182] on span "Desks" at bounding box center [84, 185] width 21 height 9
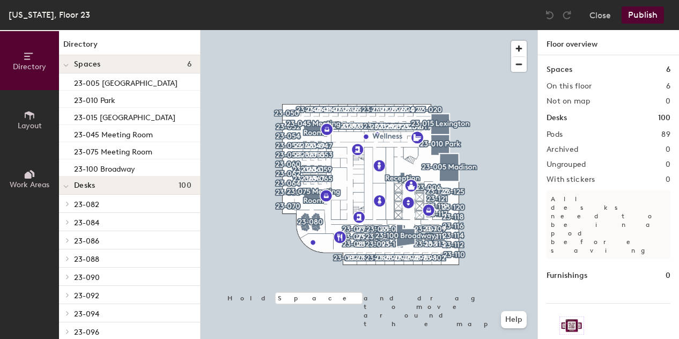
click at [88, 260] on span "23-088" at bounding box center [86, 259] width 25 height 9
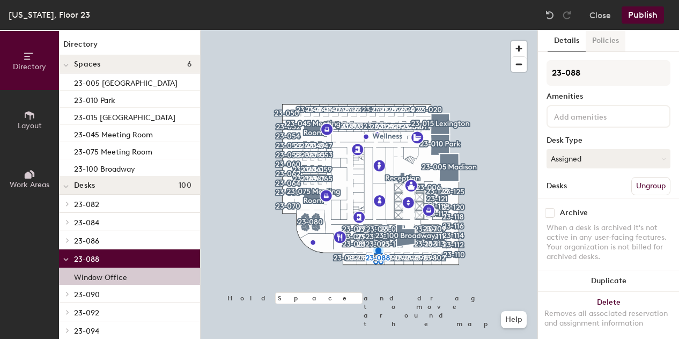
click at [607, 43] on button "Policies" at bounding box center [606, 41] width 40 height 22
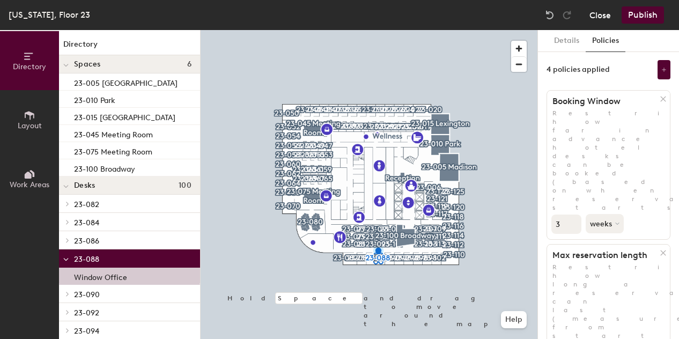
click at [600, 17] on button "Close" at bounding box center [599, 14] width 21 height 17
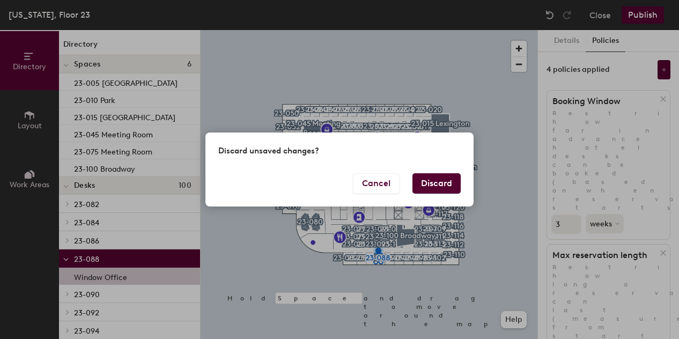
click at [442, 182] on button "Discard" at bounding box center [436, 183] width 48 height 20
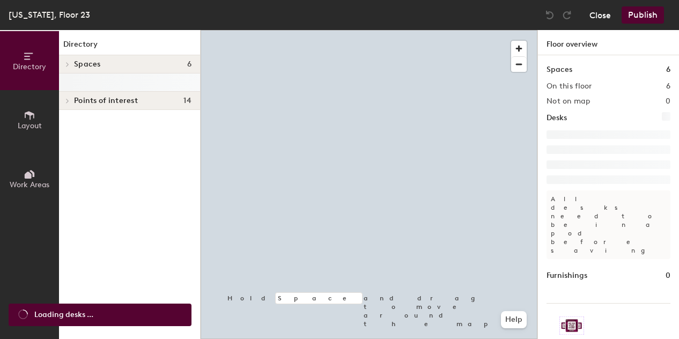
click at [596, 18] on button "Close" at bounding box center [599, 14] width 21 height 17
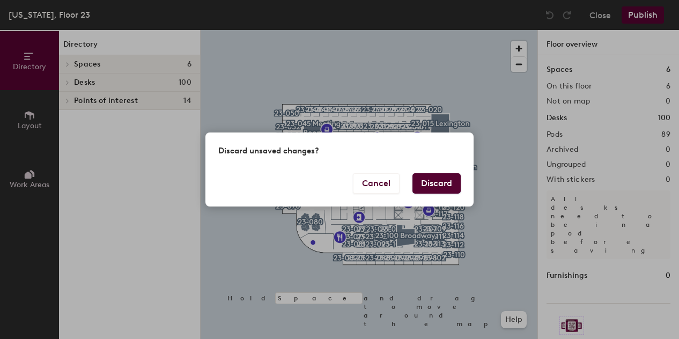
click at [429, 189] on button "Discard" at bounding box center [436, 183] width 48 height 20
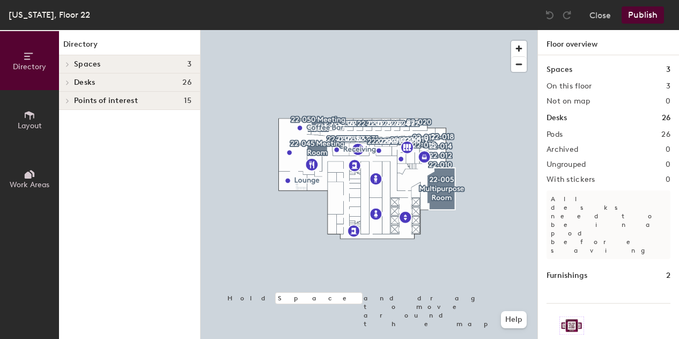
click at [80, 85] on span "Desks" at bounding box center [84, 82] width 21 height 9
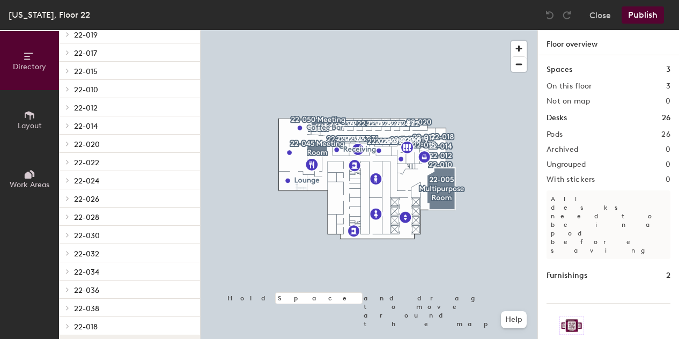
scroll to position [232, 0]
click at [80, 142] on span "22-020" at bounding box center [87, 143] width 26 height 9
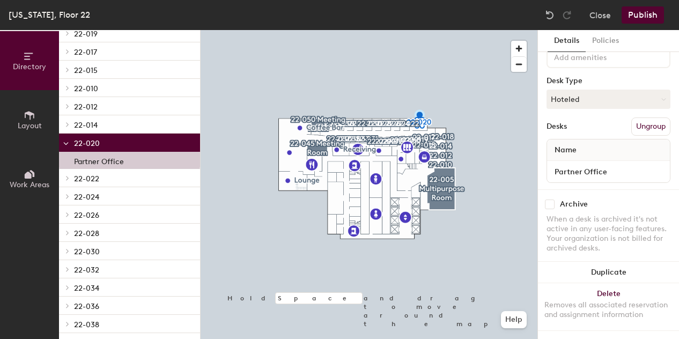
scroll to position [0, 0]
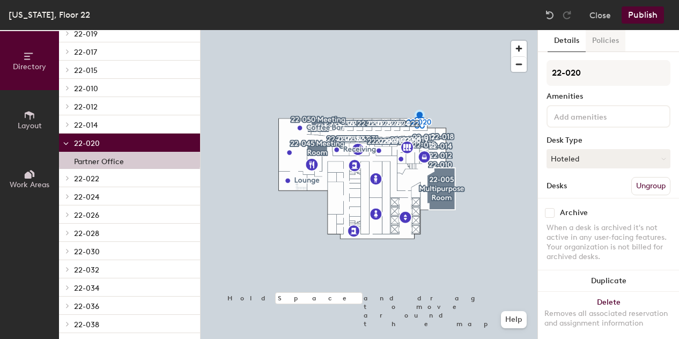
click at [600, 43] on button "Policies" at bounding box center [606, 41] width 40 height 22
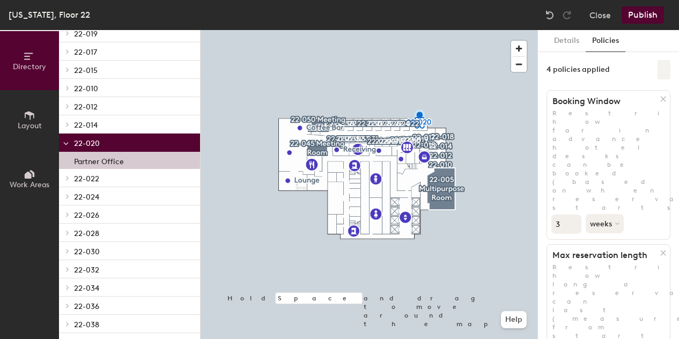
click at [657, 72] on button at bounding box center [663, 69] width 13 height 19
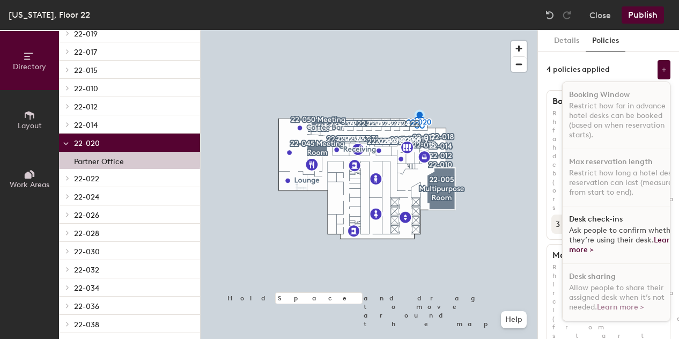
click at [595, 55] on div "Details Policies 4 policies applied Booking Window Restrict how far in advance …" at bounding box center [608, 184] width 141 height 309
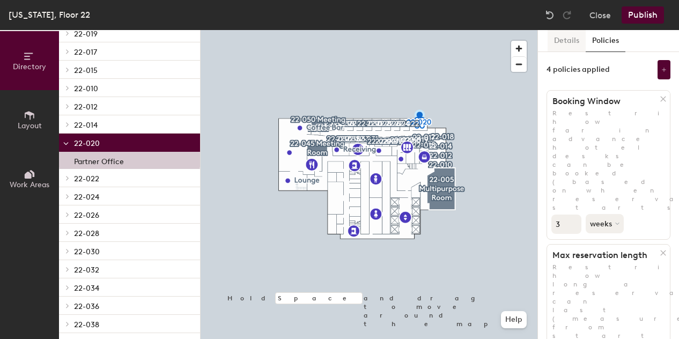
click at [567, 34] on button "Details" at bounding box center [567, 41] width 38 height 22
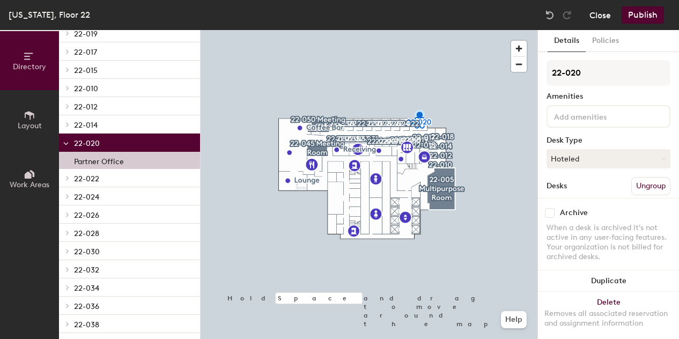
click at [601, 21] on button "Close" at bounding box center [599, 14] width 21 height 17
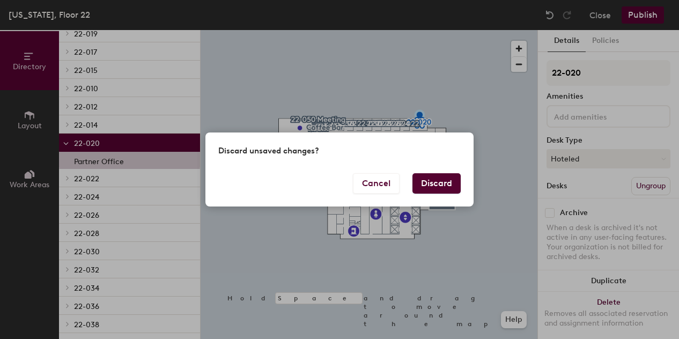
click at [435, 178] on button "Discard" at bounding box center [436, 183] width 48 height 20
